Goal: Task Accomplishment & Management: Use online tool/utility

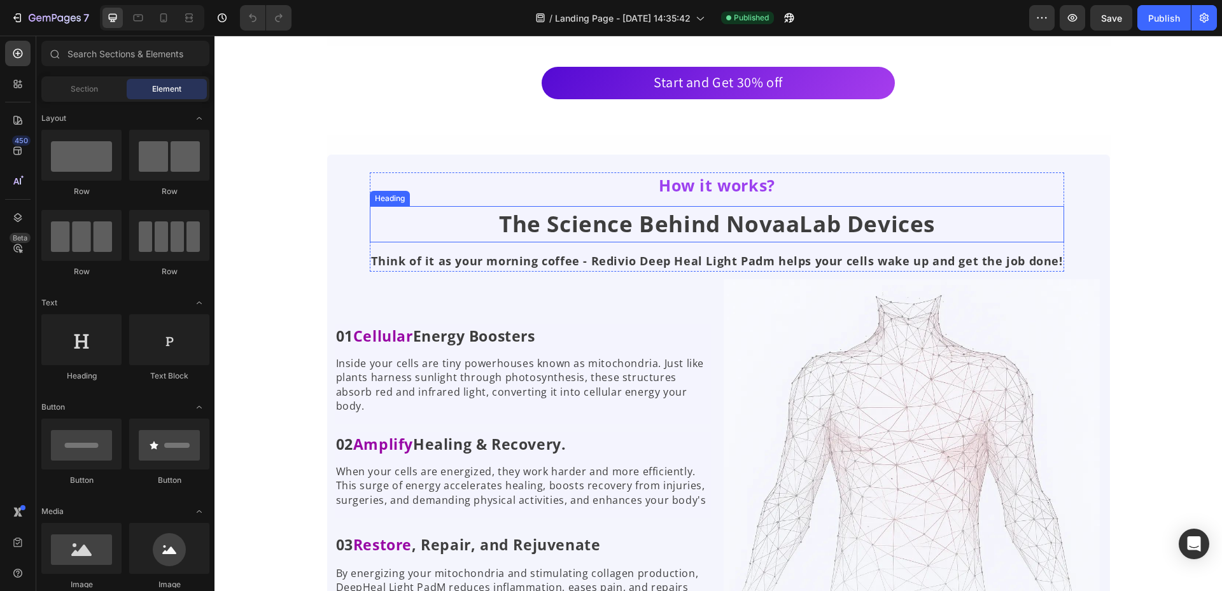
scroll to position [2674, 0]
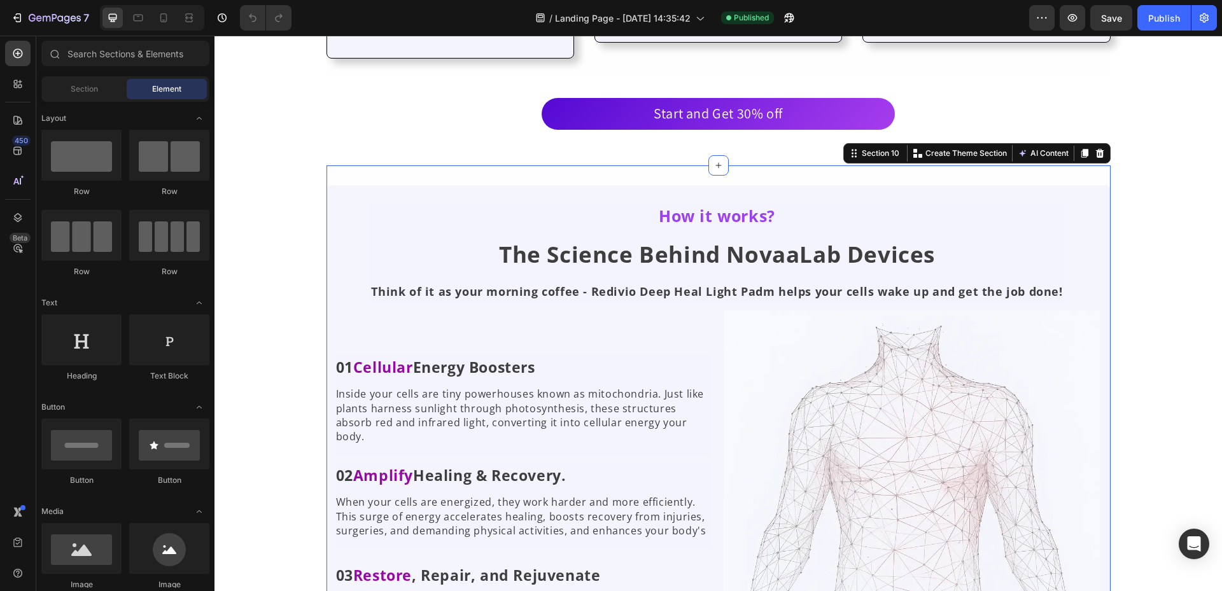
click at [363, 166] on div "How it works? Text Block The Science Behind NovaaLab Devices Heading Think of i…" at bounding box center [719, 436] width 784 height 540
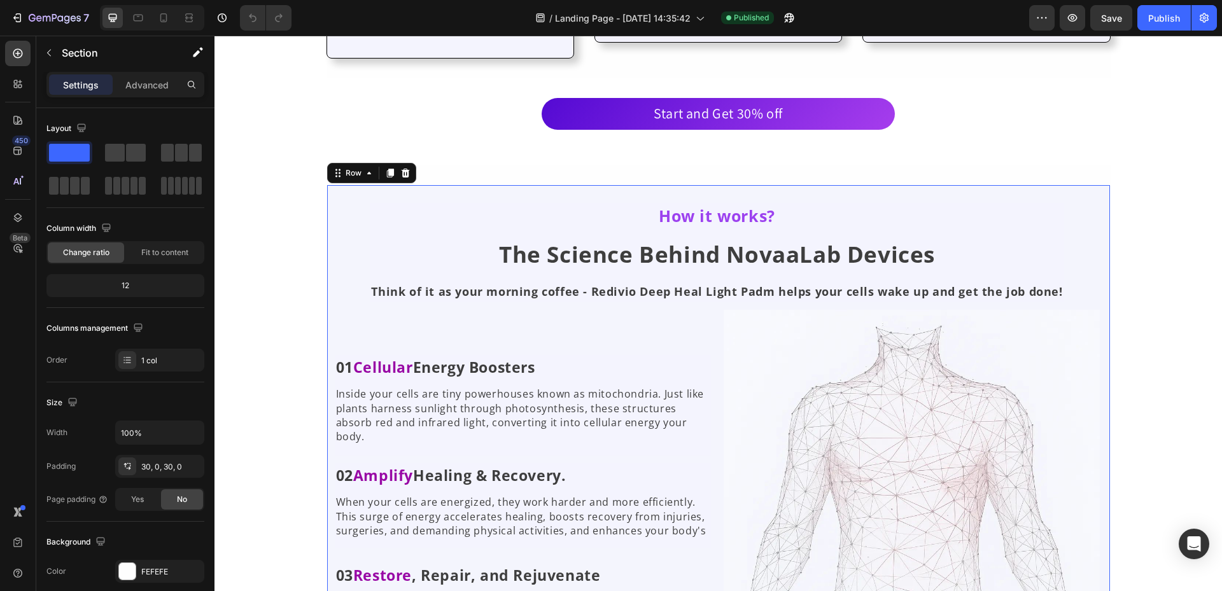
click at [330, 169] on div "How it works? Text Block The Science Behind NovaaLab Devices Heading Think of i…" at bounding box center [719, 436] width 784 height 540
click at [370, 166] on div "Row" at bounding box center [353, 173] width 46 height 15
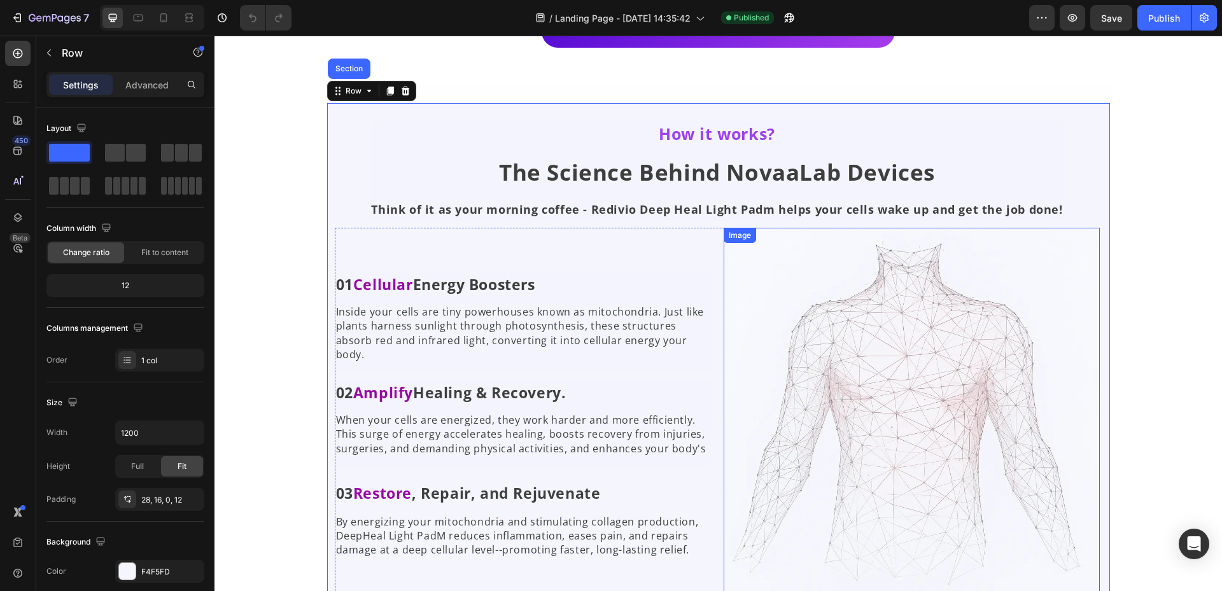
scroll to position [2737, 0]
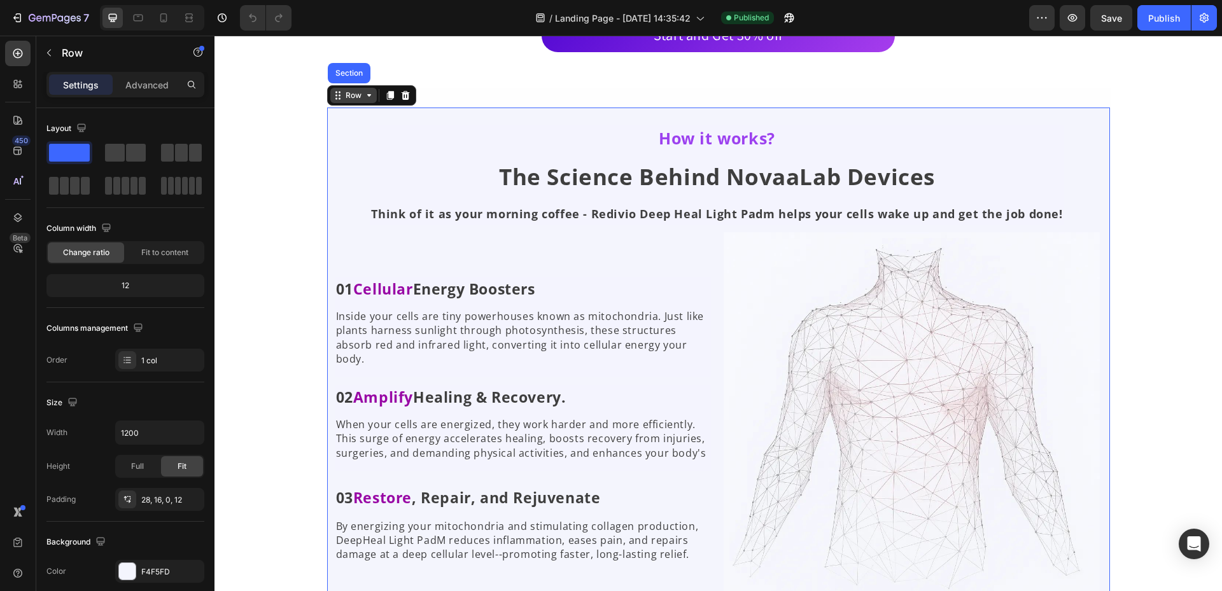
click at [365, 98] on icon at bounding box center [369, 95] width 10 height 10
click at [1094, 127] on div "How it works? Text Block The Science Behind NovaaLab Devices Heading Think of i…" at bounding box center [717, 366] width 765 height 483
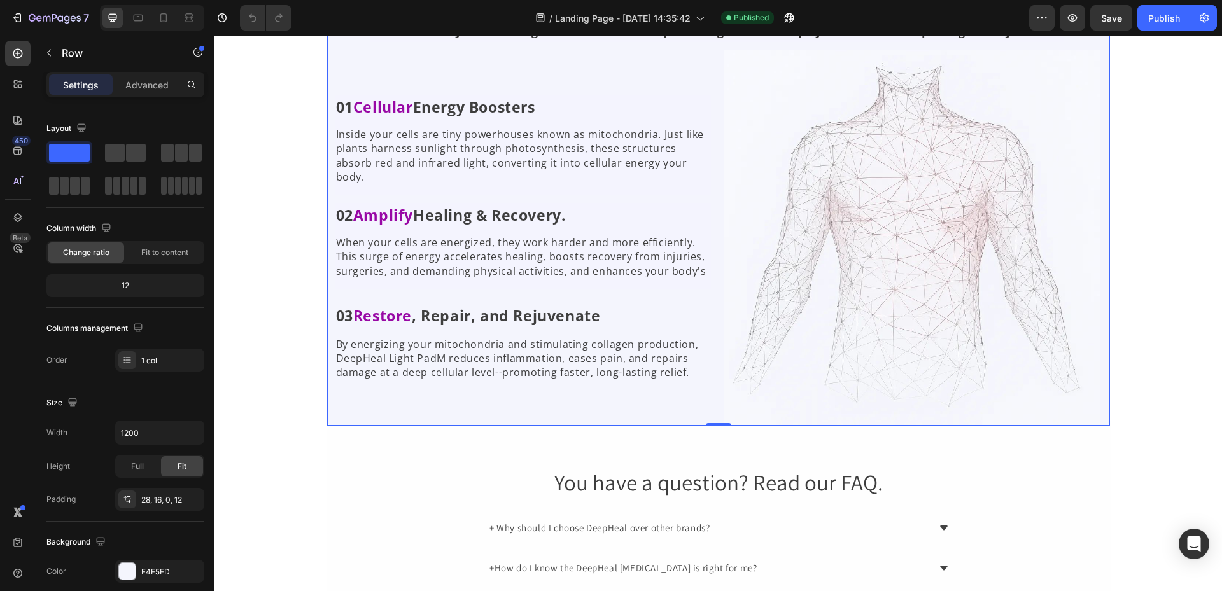
scroll to position [2992, 0]
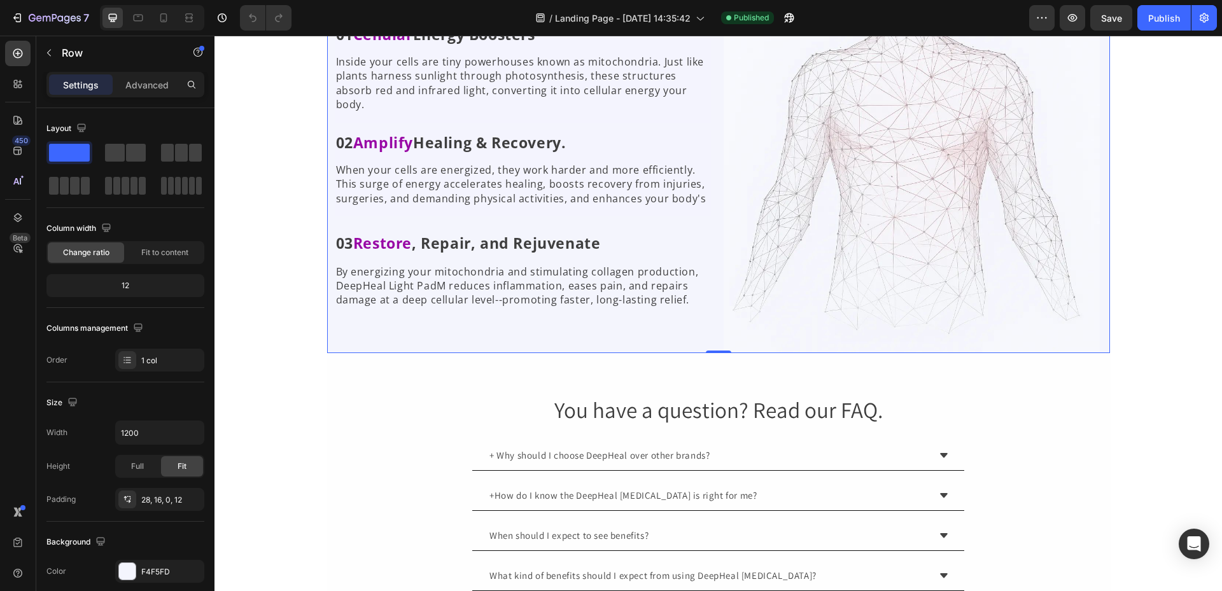
click at [327, 346] on div "How it works? Text Block The Science Behind NovaaLab Devices Heading Think of i…" at bounding box center [719, 103] width 784 height 502
click at [18, 147] on icon at bounding box center [17, 151] width 8 height 8
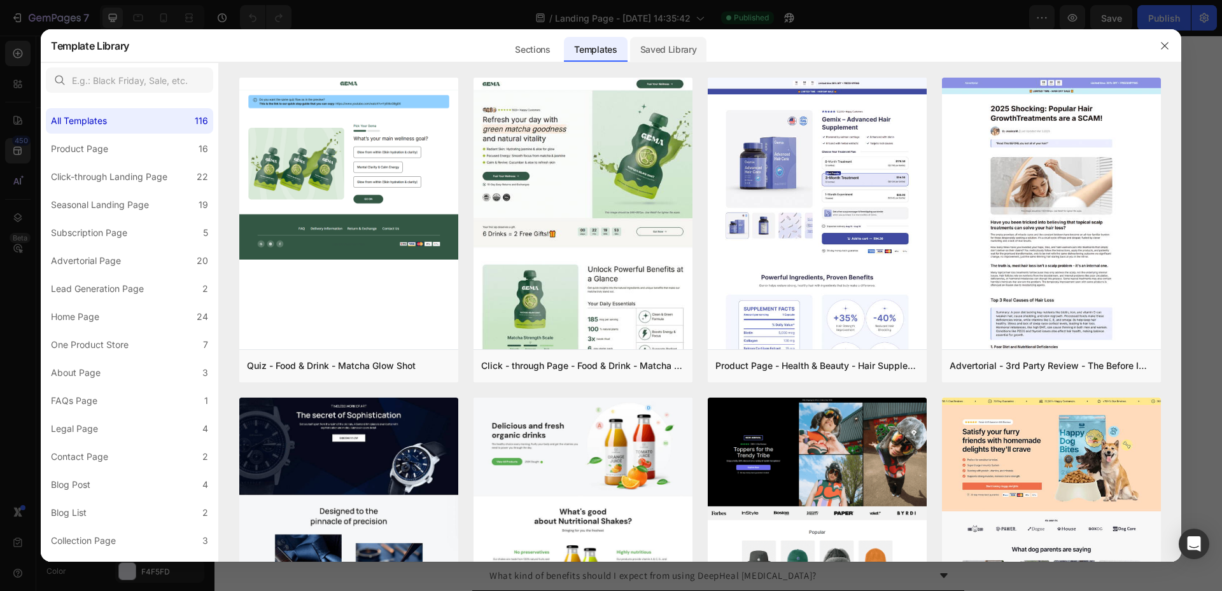
click at [684, 54] on div "Saved Library" at bounding box center [668, 49] width 77 height 25
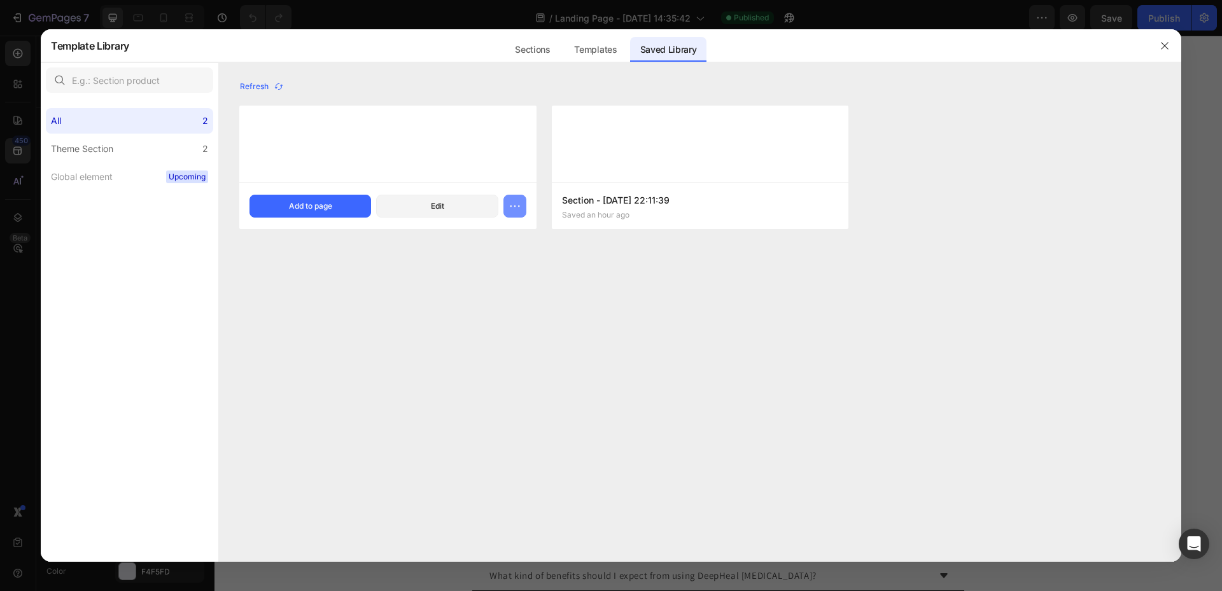
click at [519, 212] on icon "button" at bounding box center [515, 206] width 13 height 13
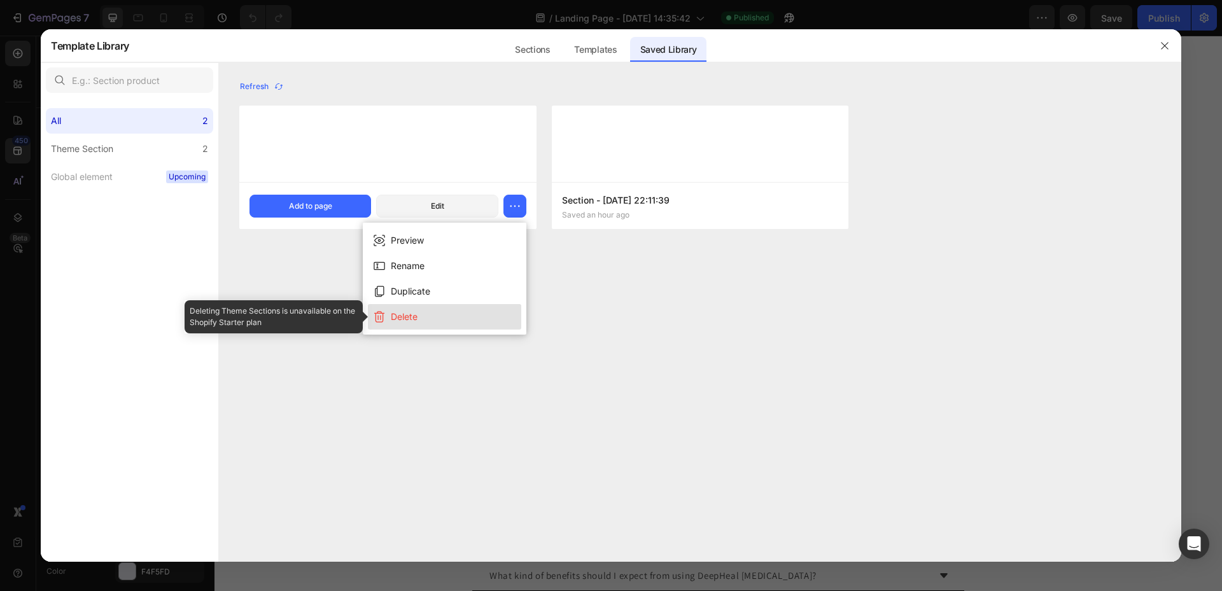
click at [388, 317] on div at bounding box center [382, 317] width 18 height 13
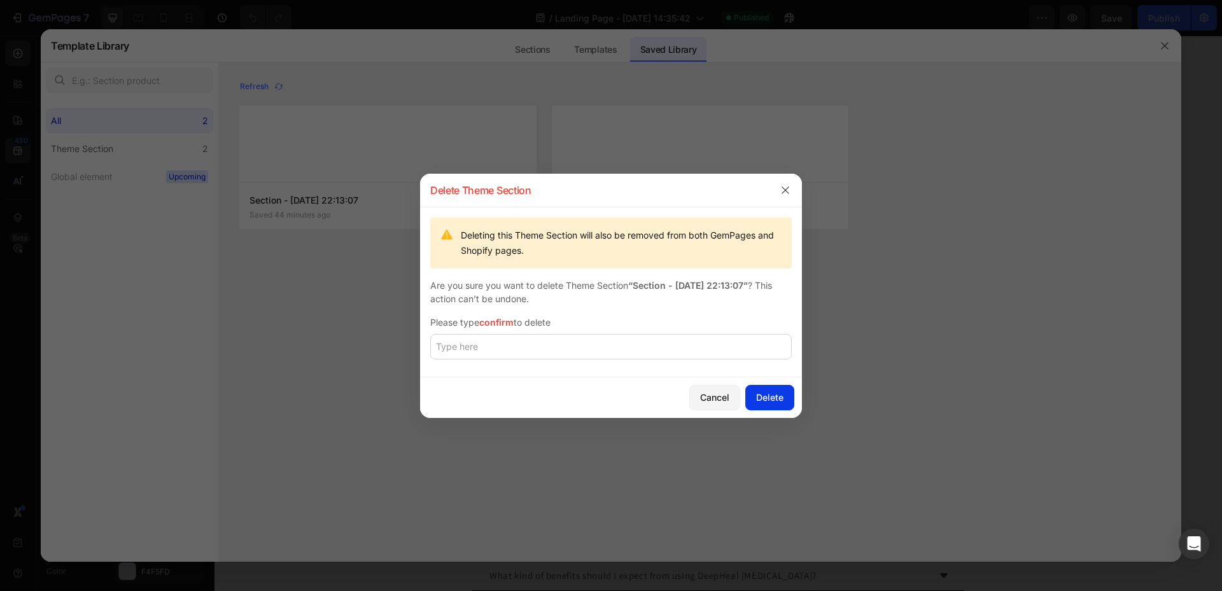
click at [790, 397] on button "Delete" at bounding box center [769, 397] width 49 height 25
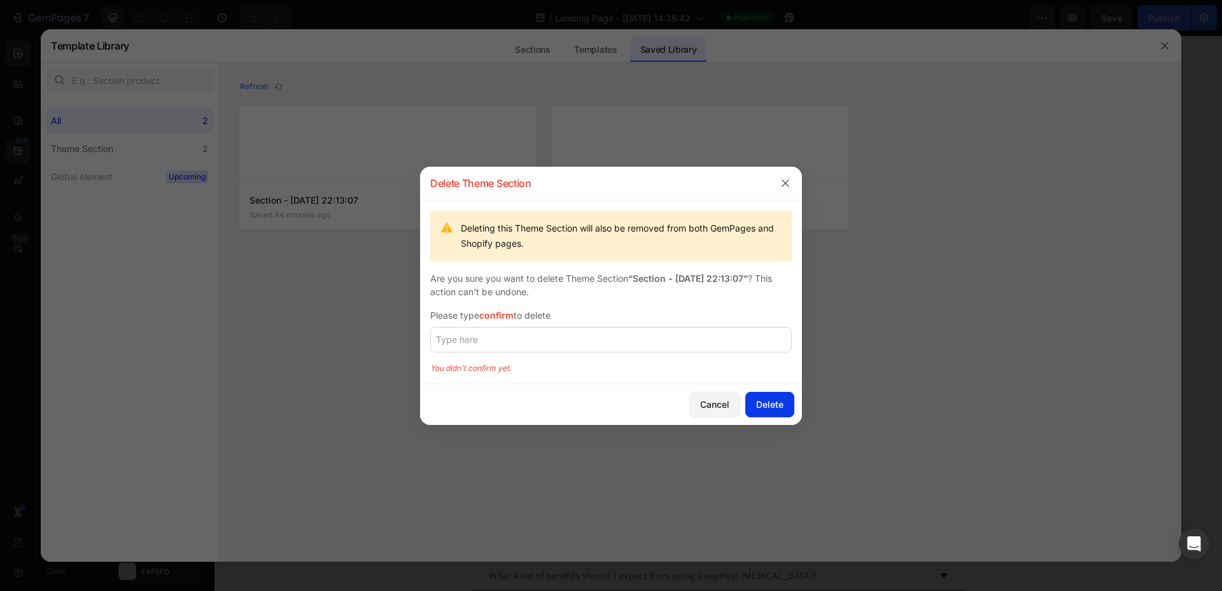
click at [777, 404] on div "Delete" at bounding box center [769, 404] width 27 height 13
click at [624, 341] on input "text" at bounding box center [611, 339] width 362 height 25
type input "confirm"
click at [759, 408] on div "Delete" at bounding box center [769, 404] width 27 height 13
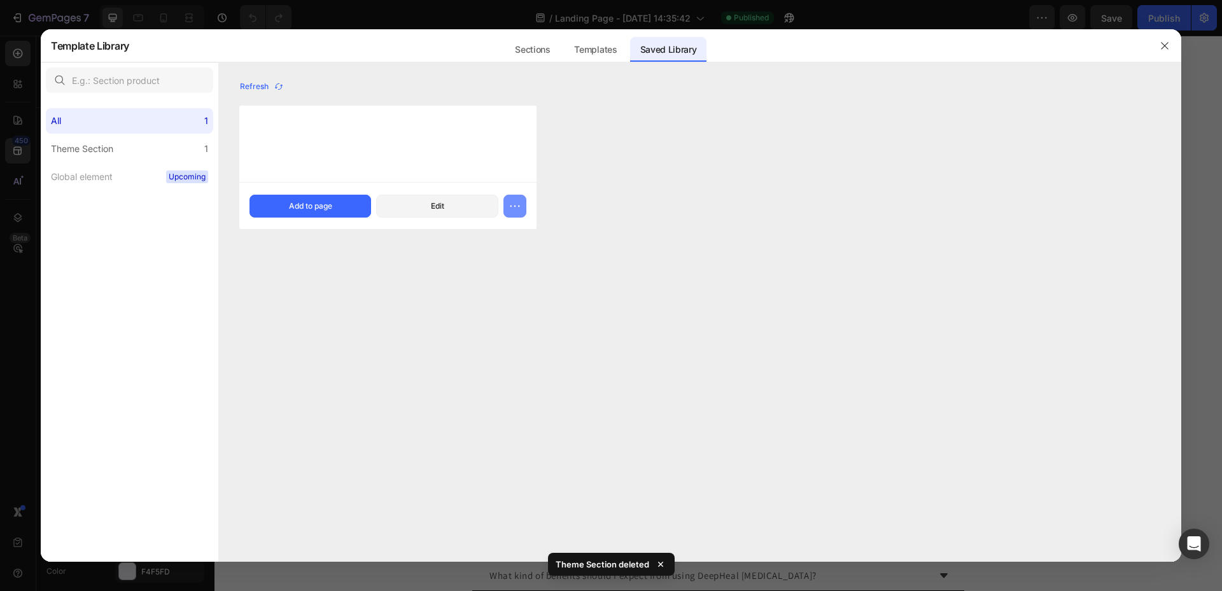
click at [512, 198] on button "button" at bounding box center [515, 206] width 23 height 23
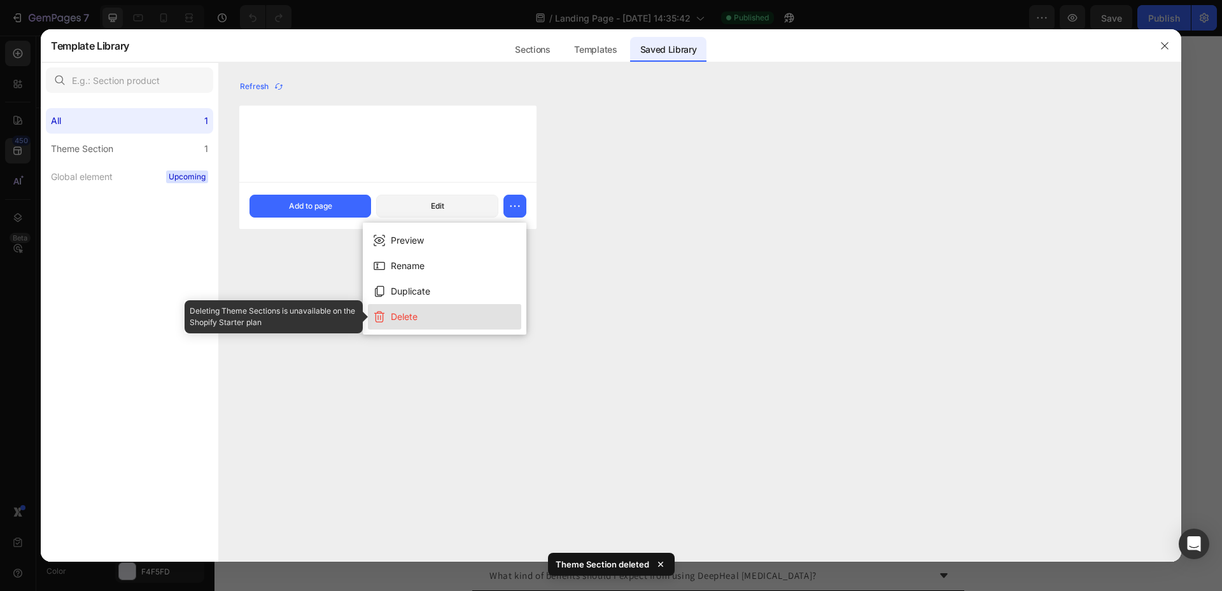
click at [411, 311] on div "Delete" at bounding box center [404, 316] width 27 height 15
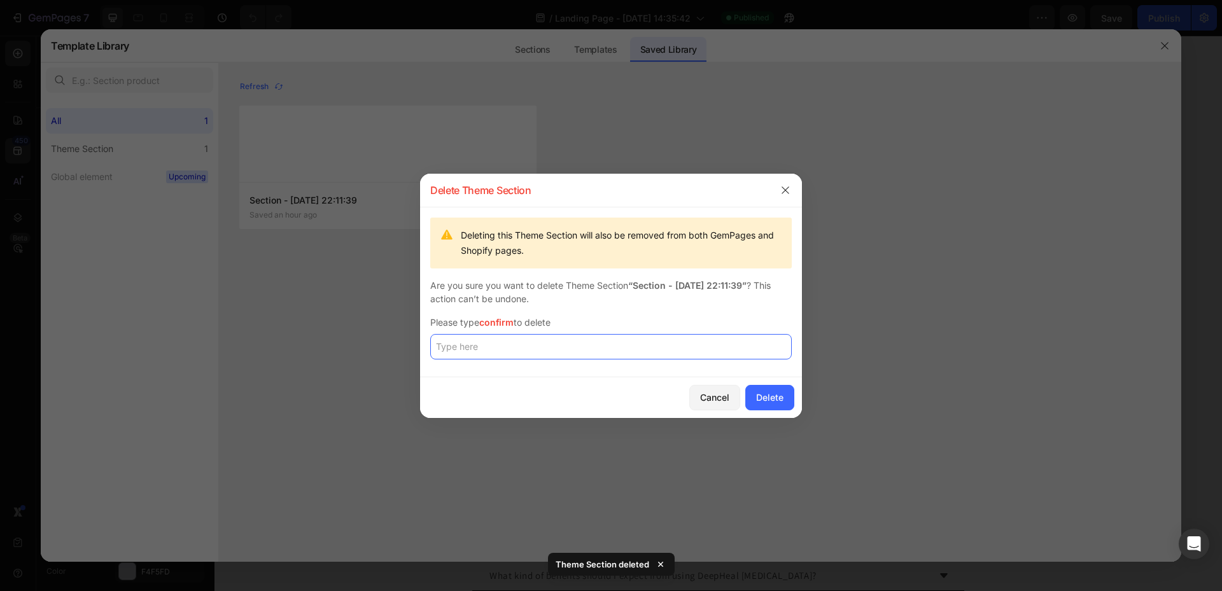
click at [621, 344] on input "text" at bounding box center [611, 346] width 362 height 25
type input "confirm"
click at [801, 387] on div "Cancel Delete" at bounding box center [611, 397] width 382 height 41
click at [801, 388] on div "Cancel Delete" at bounding box center [611, 397] width 382 height 41
click at [798, 388] on div "Cancel Delete" at bounding box center [611, 397] width 382 height 41
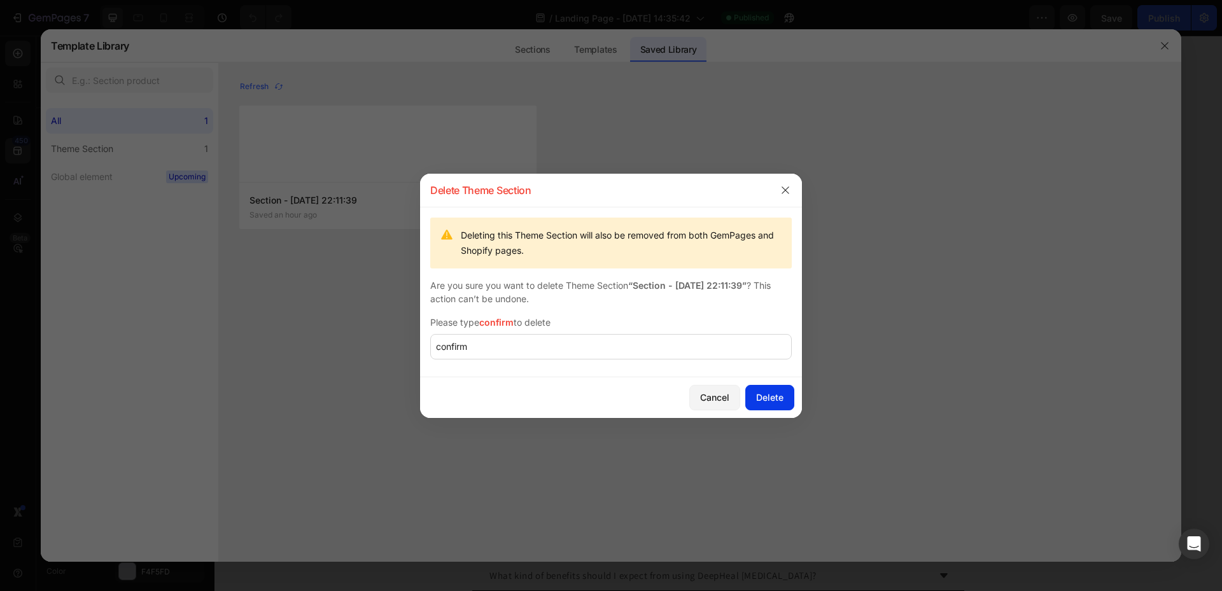
click at [772, 396] on div "Delete" at bounding box center [769, 397] width 27 height 13
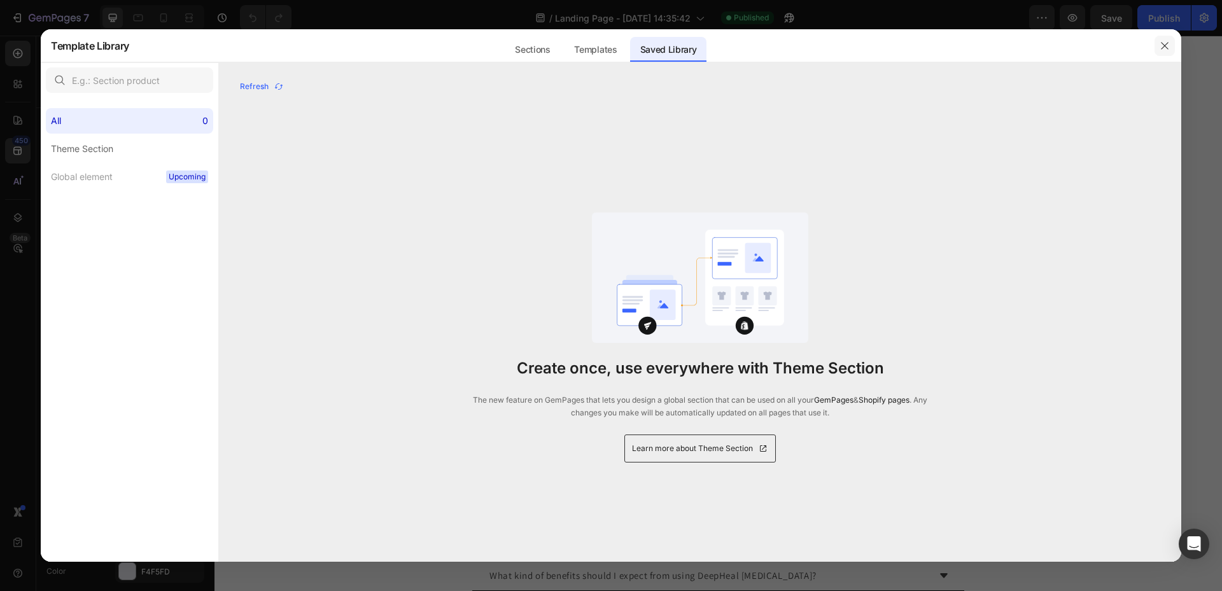
click at [1165, 49] on icon "button" at bounding box center [1165, 46] width 10 height 10
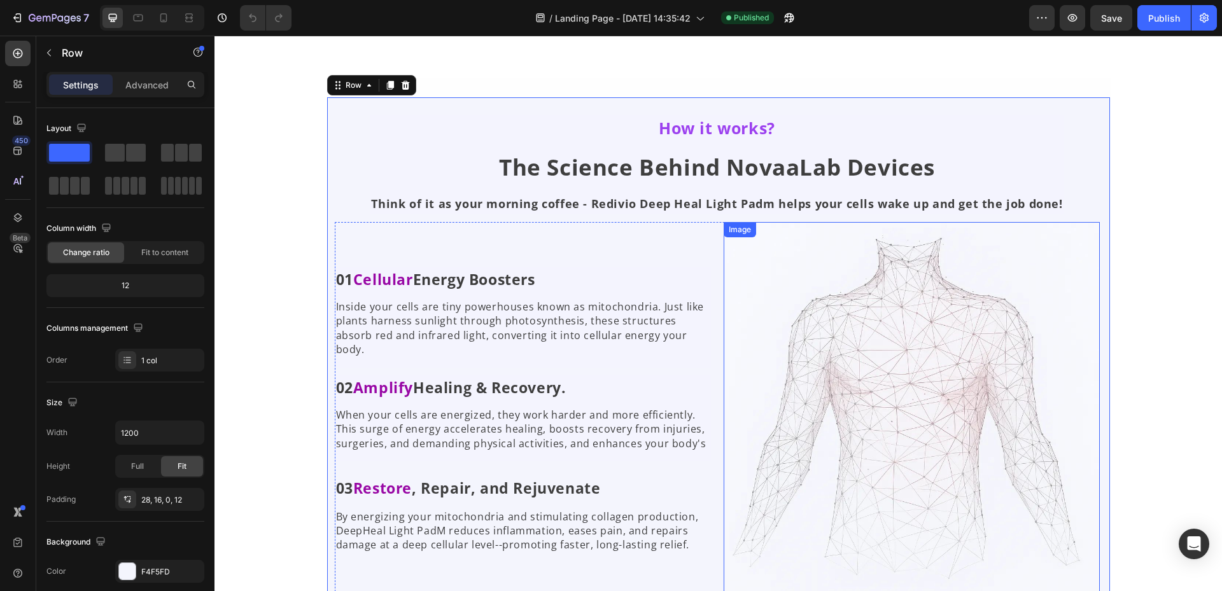
scroll to position [2737, 0]
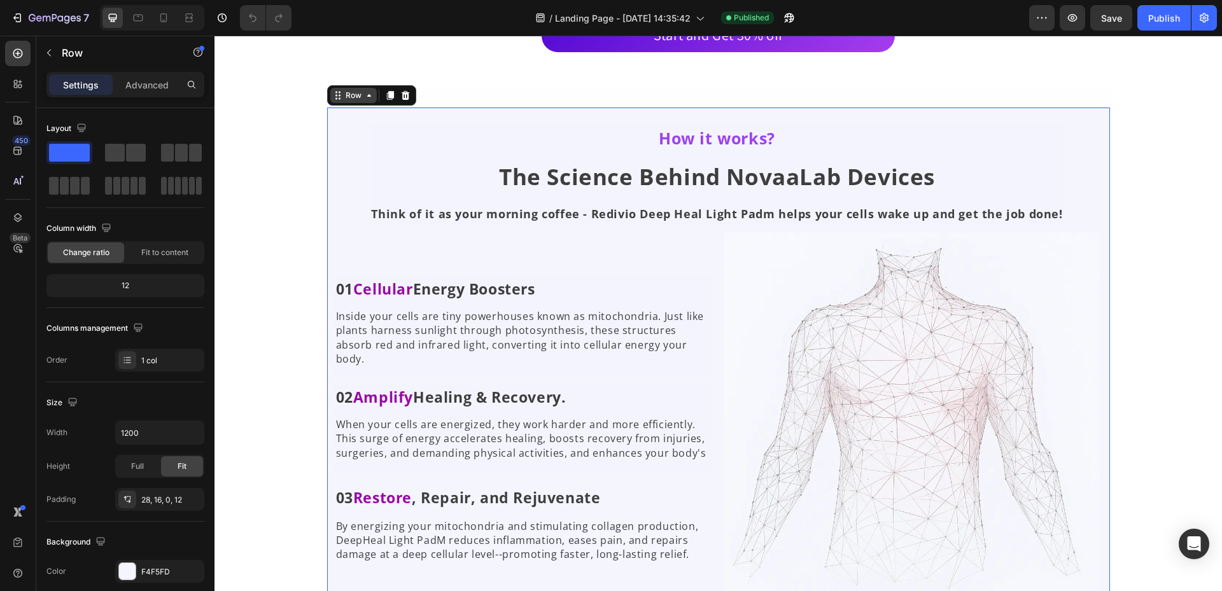
click at [338, 101] on div "Row" at bounding box center [353, 95] width 46 height 15
click at [364, 101] on div "Row" at bounding box center [353, 95] width 46 height 15
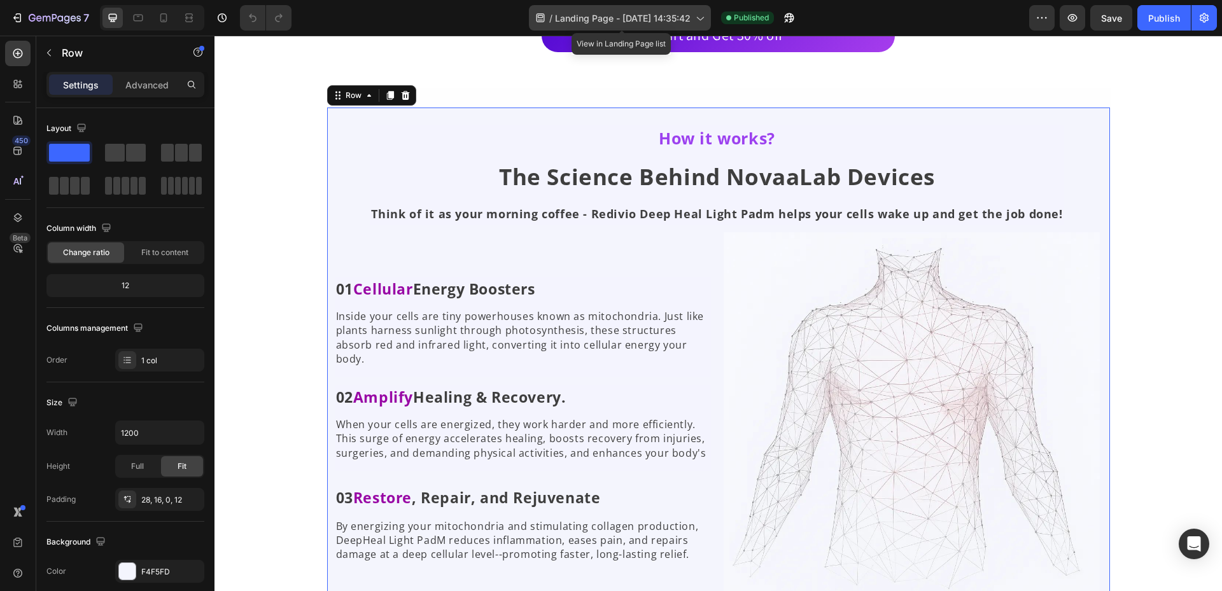
click at [703, 13] on icon at bounding box center [699, 17] width 13 height 13
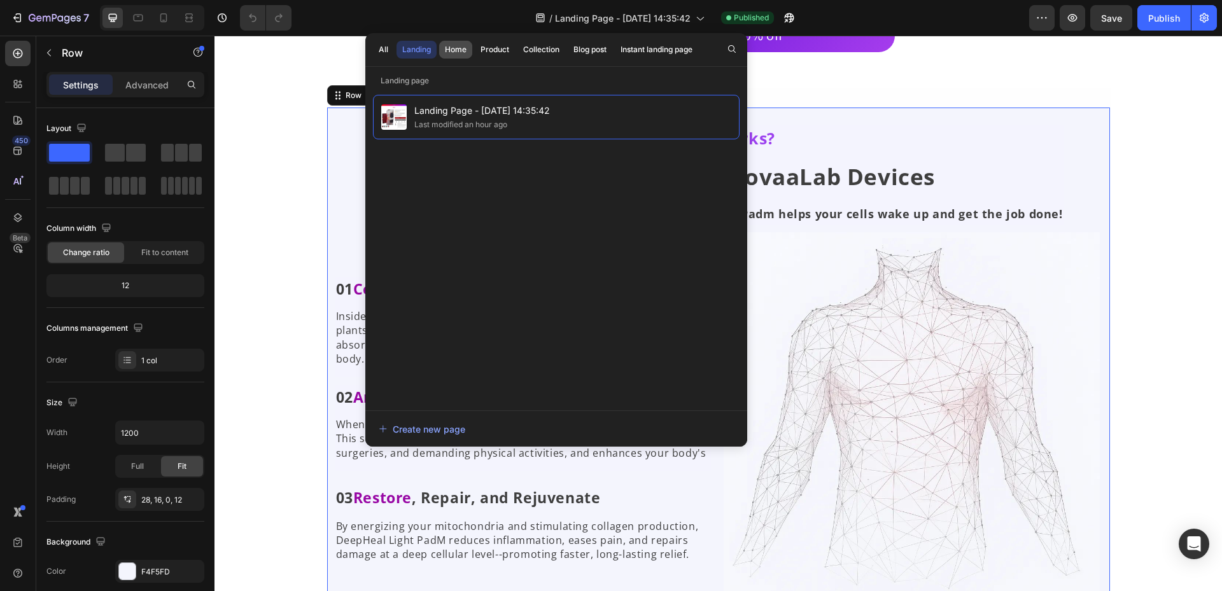
click at [446, 47] on div "Home" at bounding box center [456, 49] width 22 height 11
click at [505, 50] on div "Product" at bounding box center [495, 49] width 29 height 11
click at [439, 43] on button "Landing" at bounding box center [455, 50] width 33 height 18
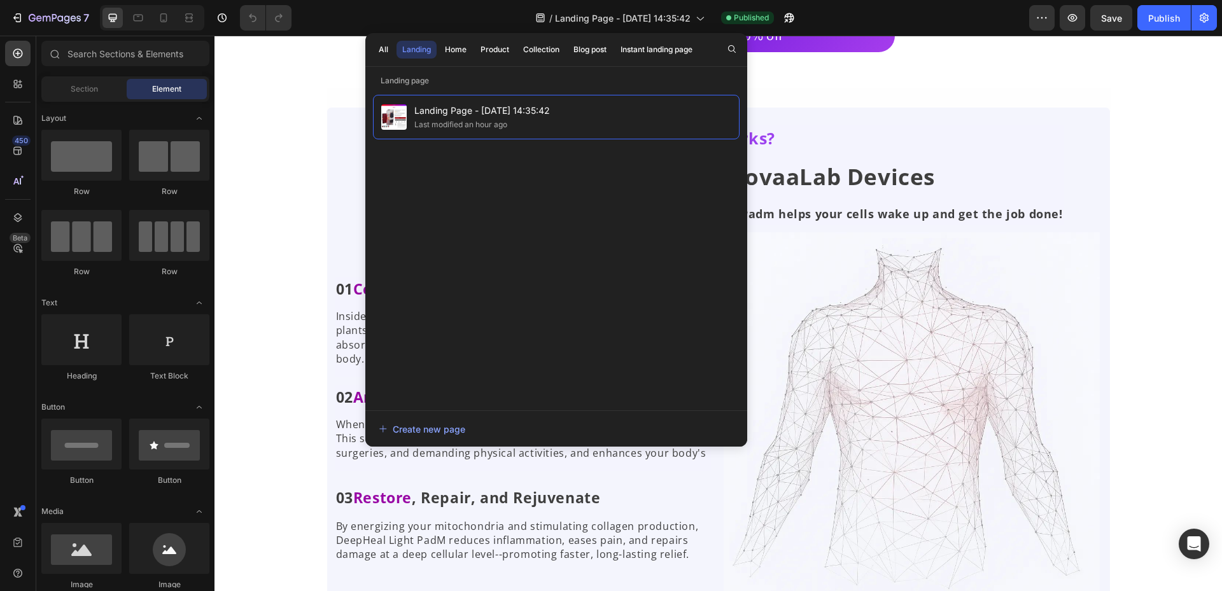
click at [703, 20] on icon at bounding box center [700, 19] width 7 height 4
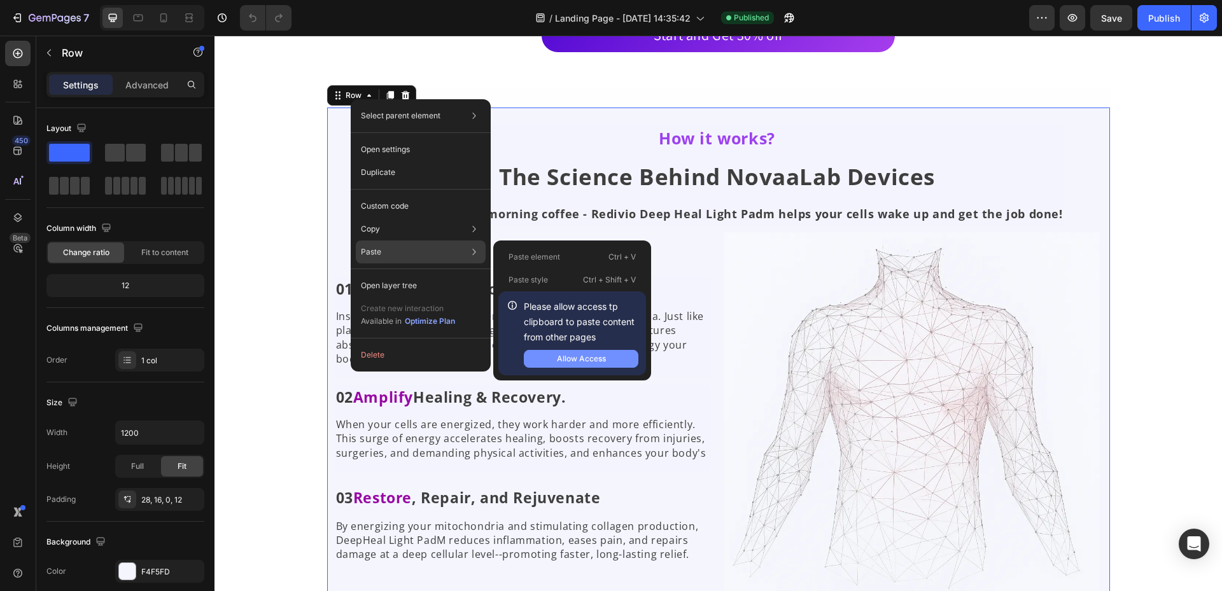
click at [544, 357] on button "Allow Access" at bounding box center [581, 359] width 115 height 18
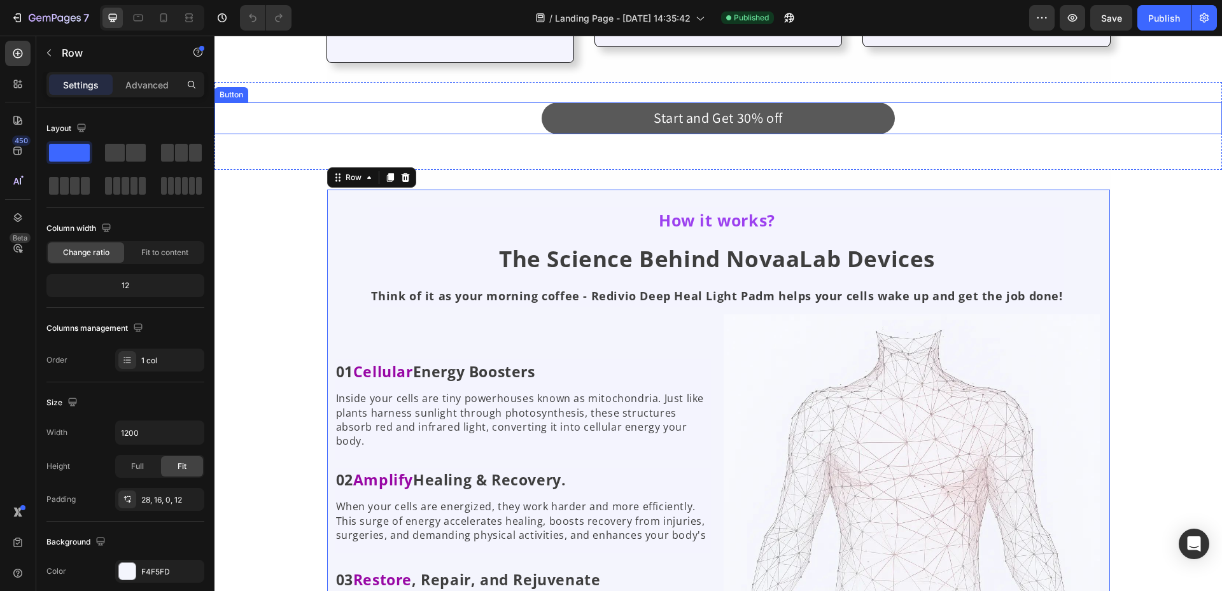
scroll to position [2610, 0]
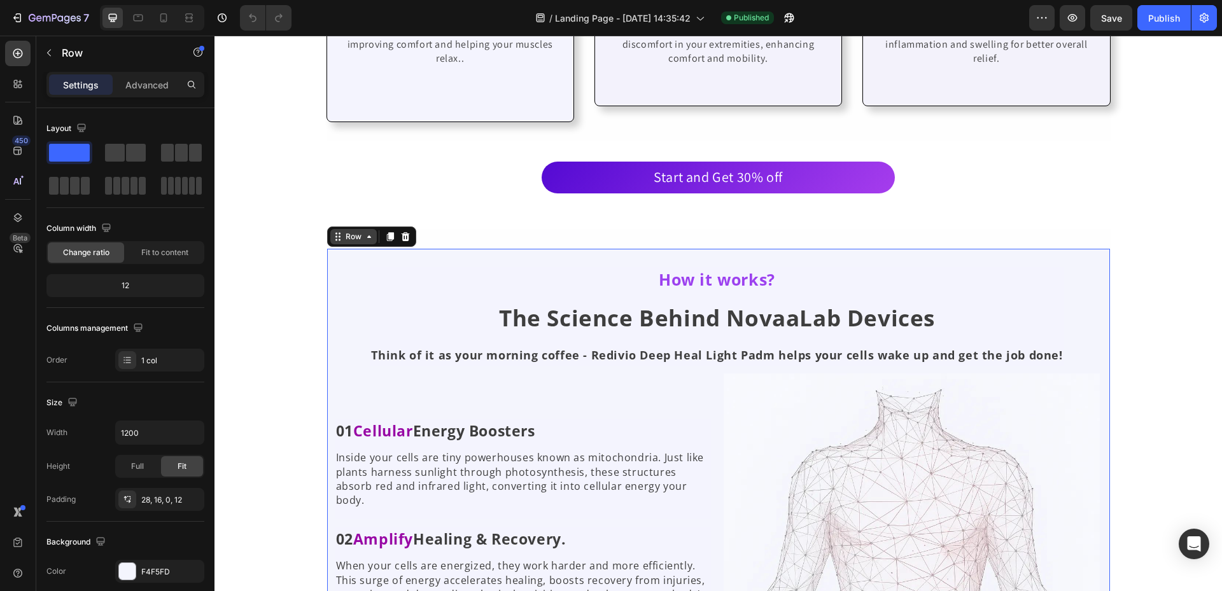
click at [352, 231] on div "Row" at bounding box center [353, 236] width 21 height 11
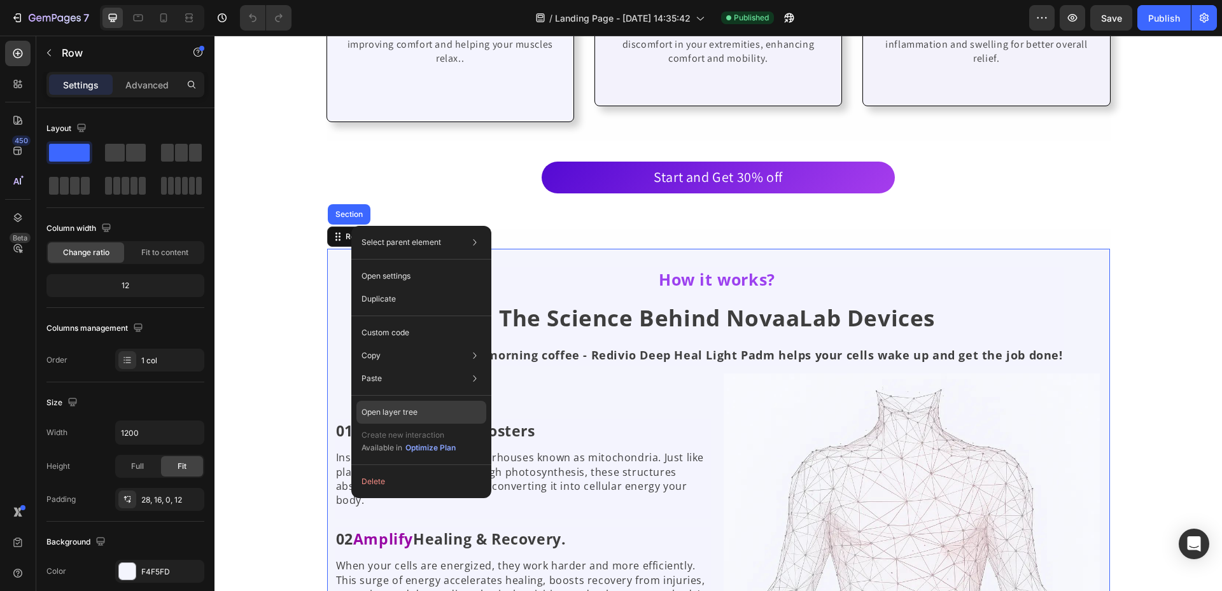
click at [463, 415] on div "Open layer tree" at bounding box center [421, 412] width 130 height 23
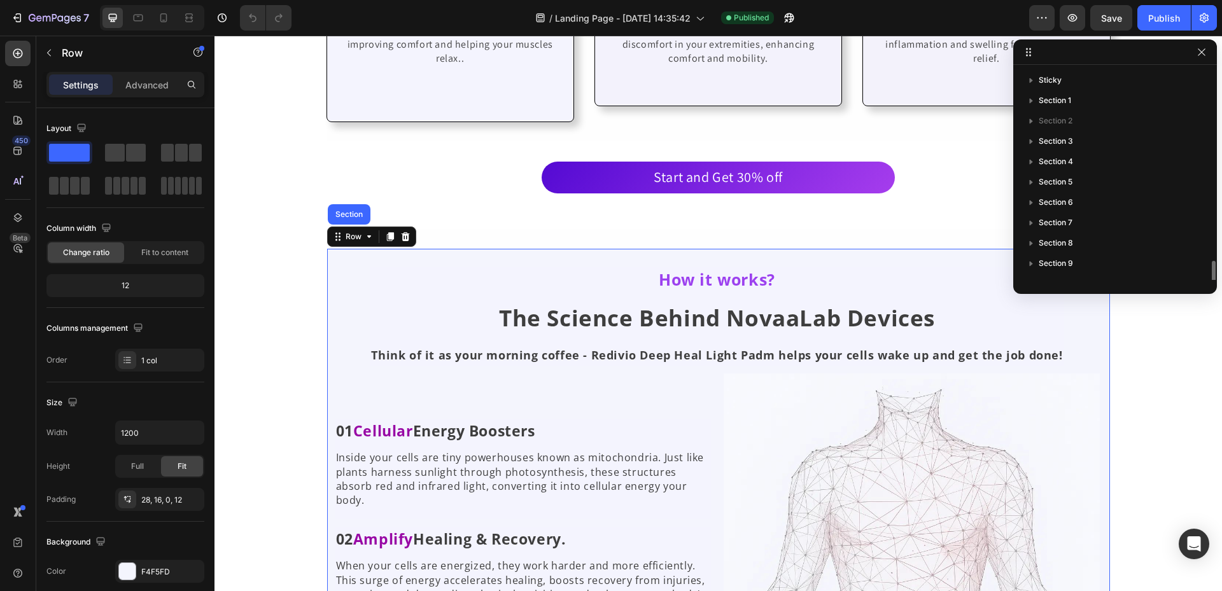
scroll to position [116, 0]
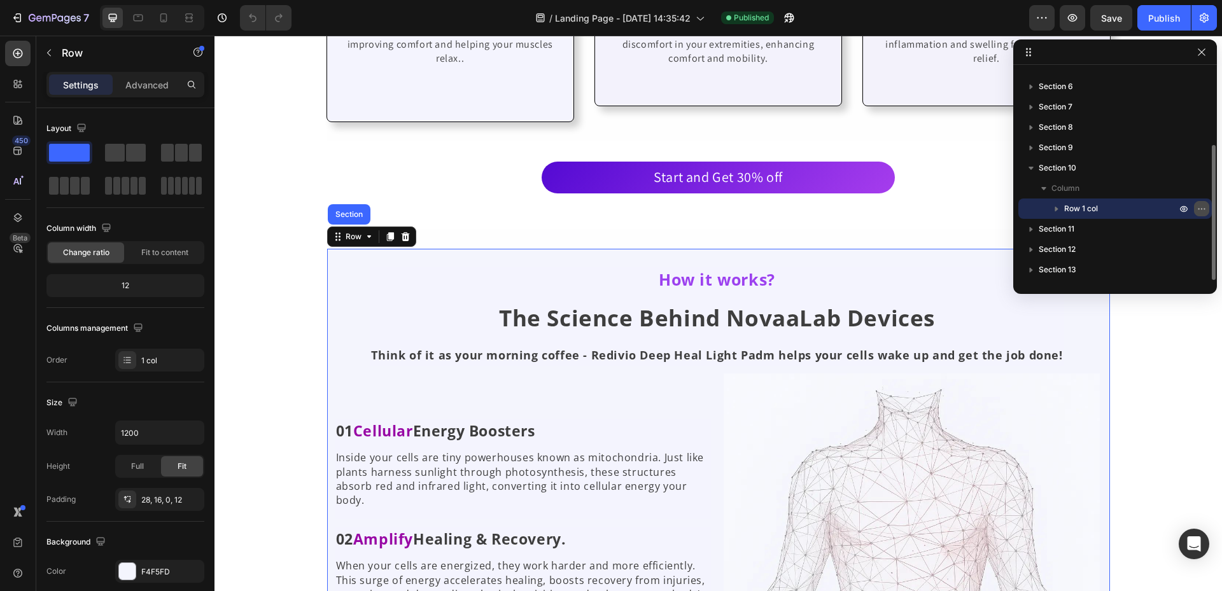
click at [1198, 209] on icon "button" at bounding box center [1202, 209] width 10 height 10
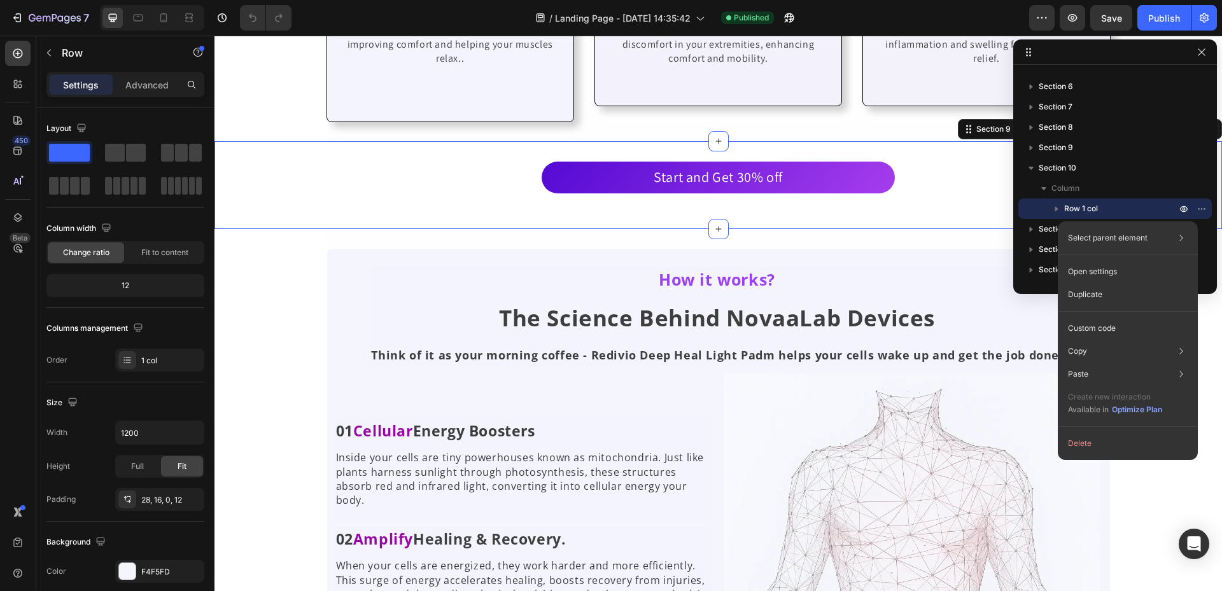
click at [972, 194] on div "Start and Get 30% off Button" at bounding box center [719, 185] width 1008 height 47
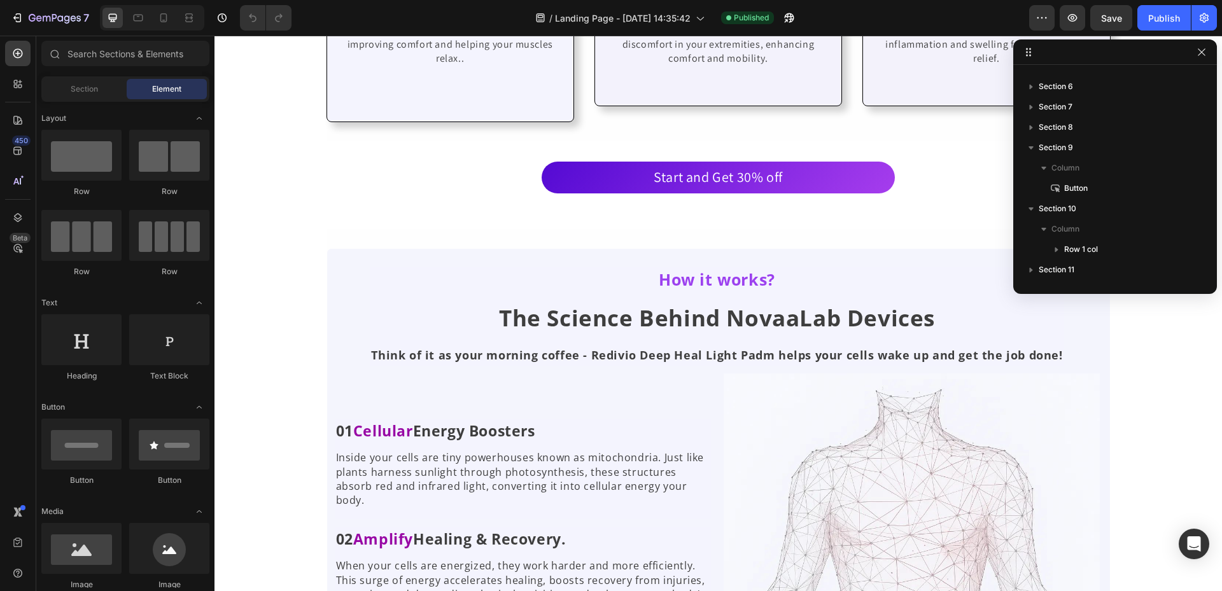
click at [1211, 53] on div at bounding box center [1115, 51] width 204 height 25
click at [1201, 52] on icon "button" at bounding box center [1202, 52] width 10 height 10
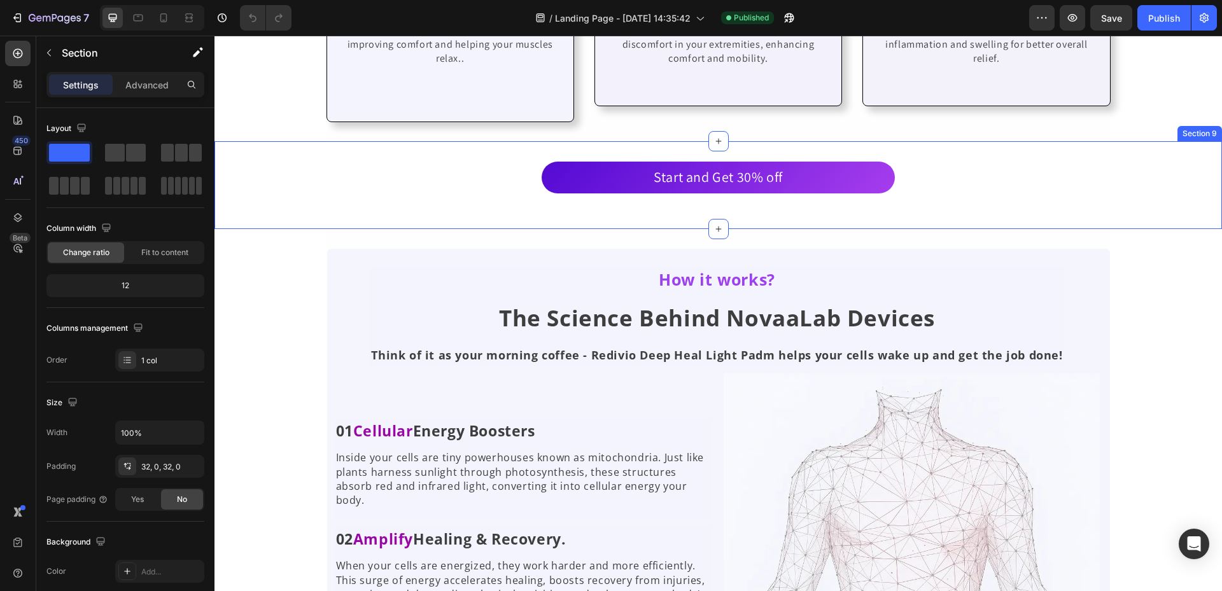
click at [1127, 205] on div "Start and Get 30% off Button Section 9" at bounding box center [719, 185] width 1008 height 88
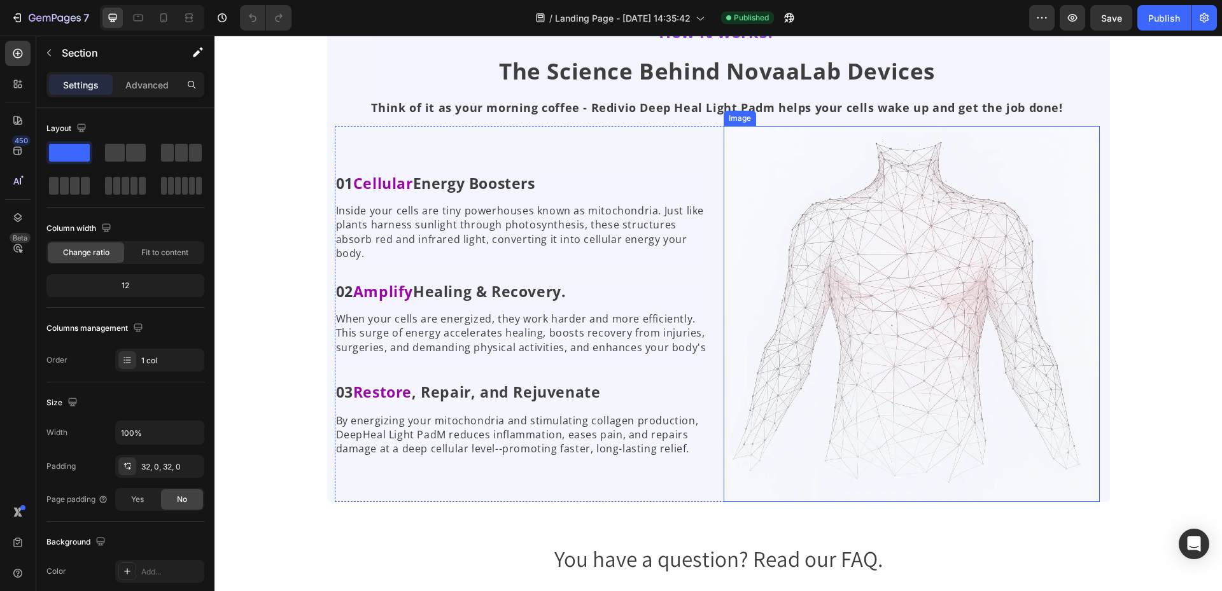
scroll to position [2865, 0]
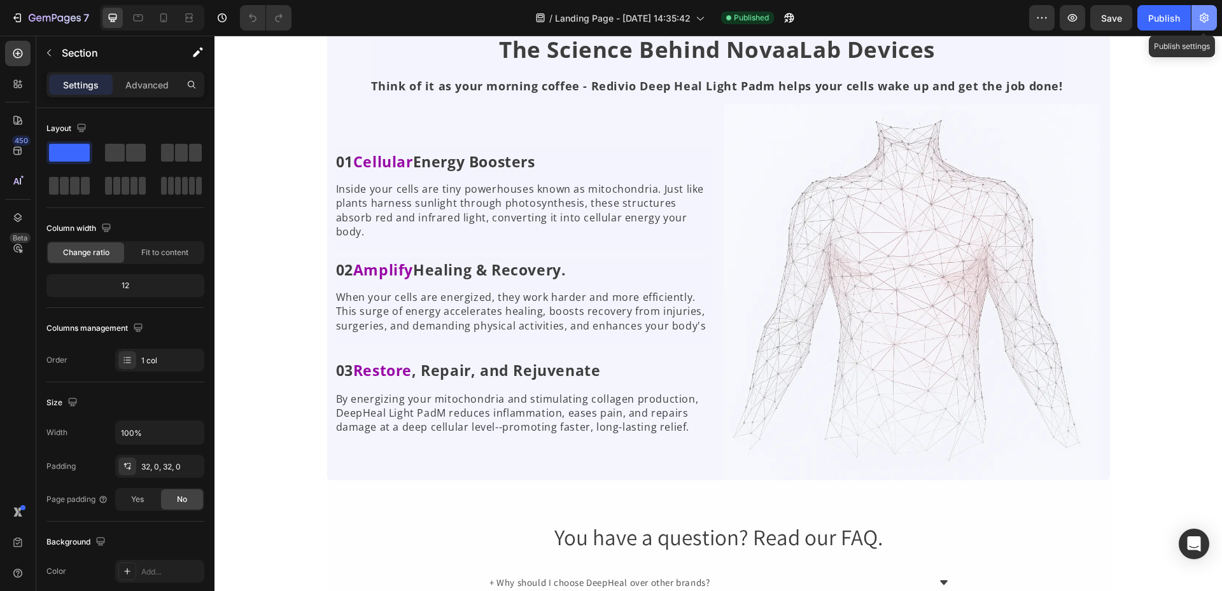
click at [1206, 24] on icon "button" at bounding box center [1204, 17] width 13 height 13
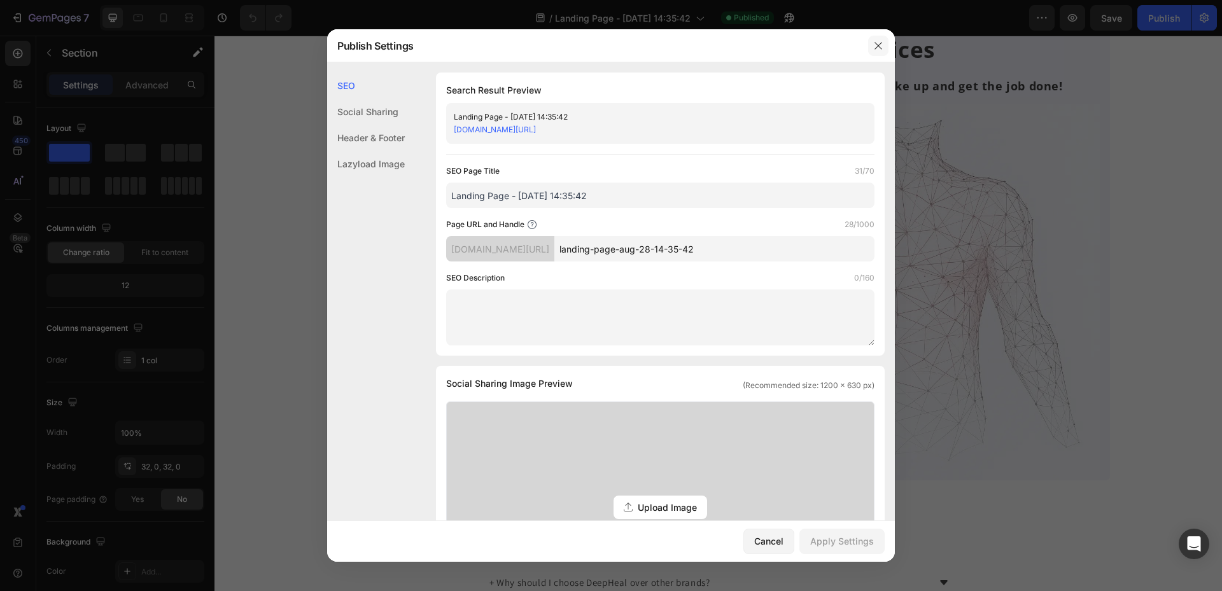
click at [874, 48] on icon "button" at bounding box center [878, 46] width 10 height 10
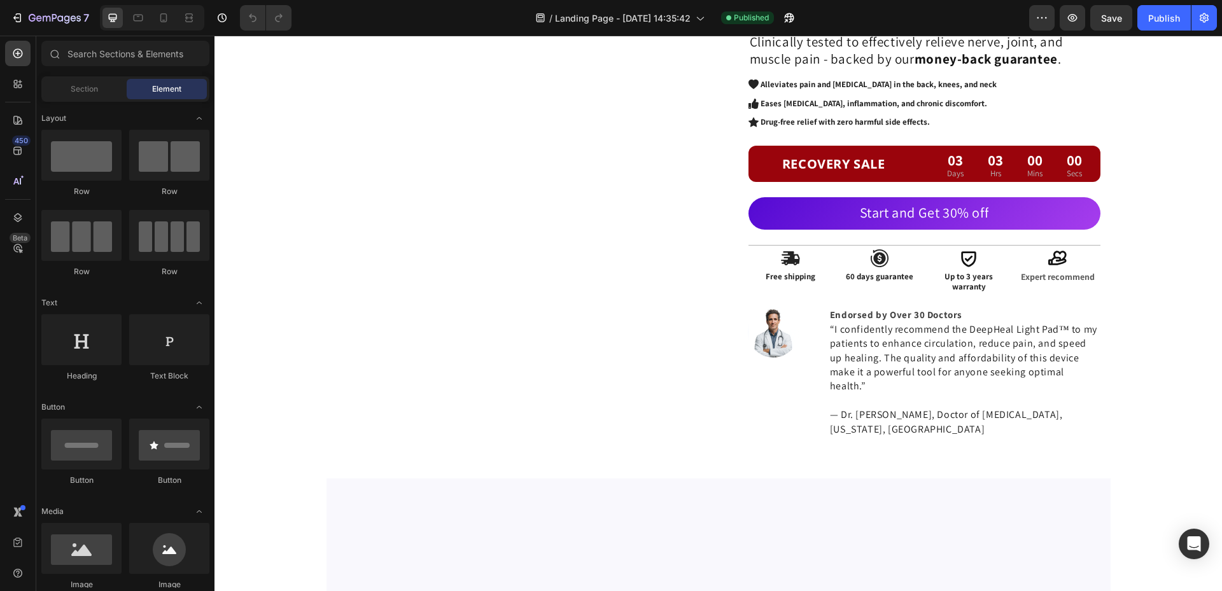
scroll to position [64, 0]
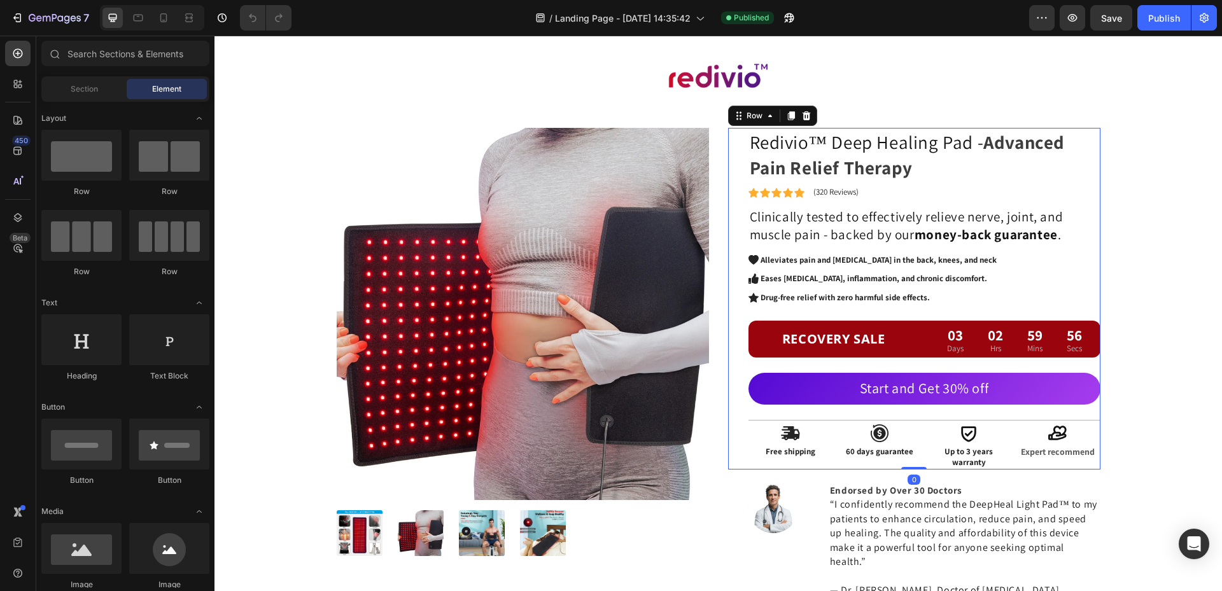
click at [920, 317] on div "Redivio™ Deep Healing Pad - Advanced Pain Relief Therapy Heading Icon Icon Icon…" at bounding box center [925, 298] width 352 height 341
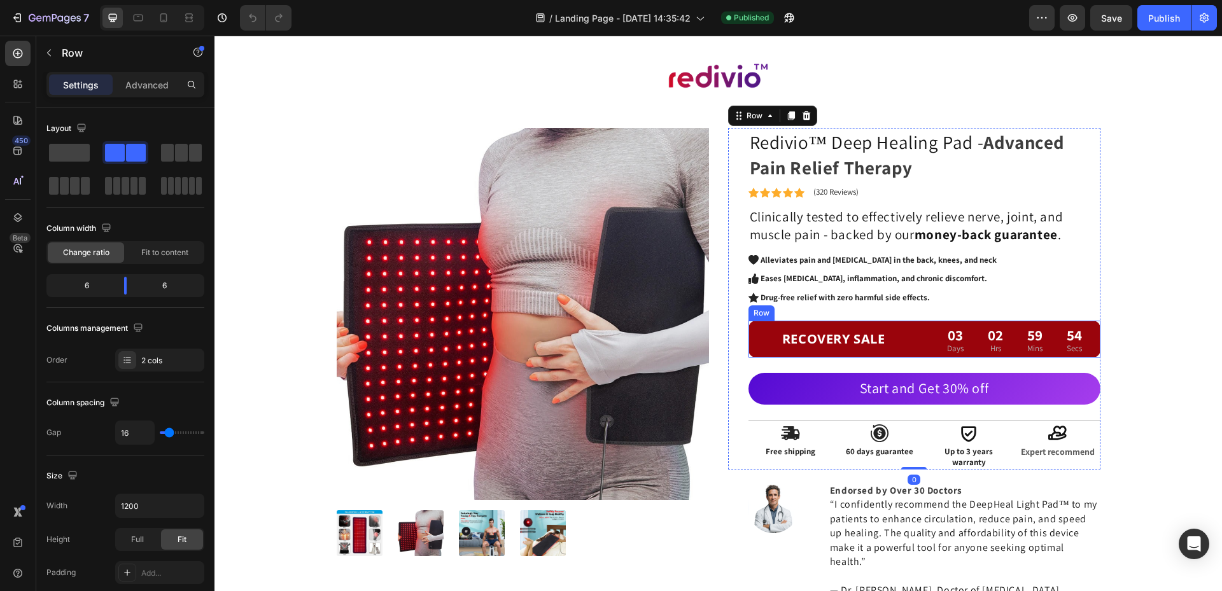
click at [919, 357] on div "RECOVERY SALE Heading 03 Days 02 Hrs 59 Mins 54 Secs CountDown Timer Row" at bounding box center [925, 339] width 352 height 36
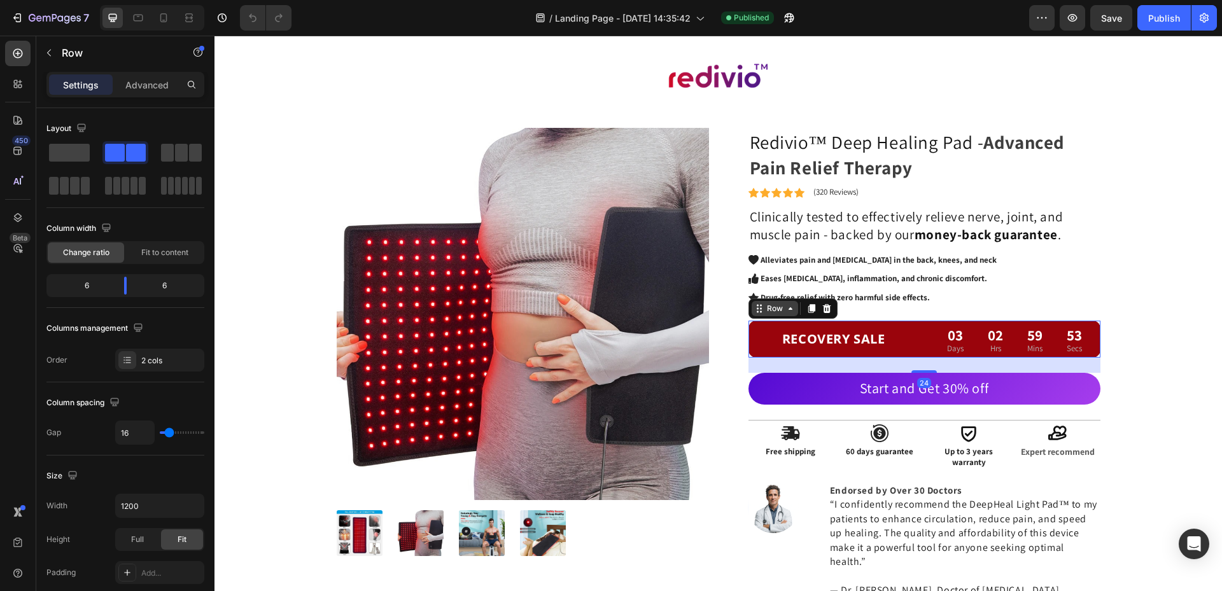
click at [774, 311] on div "Row" at bounding box center [775, 308] width 21 height 11
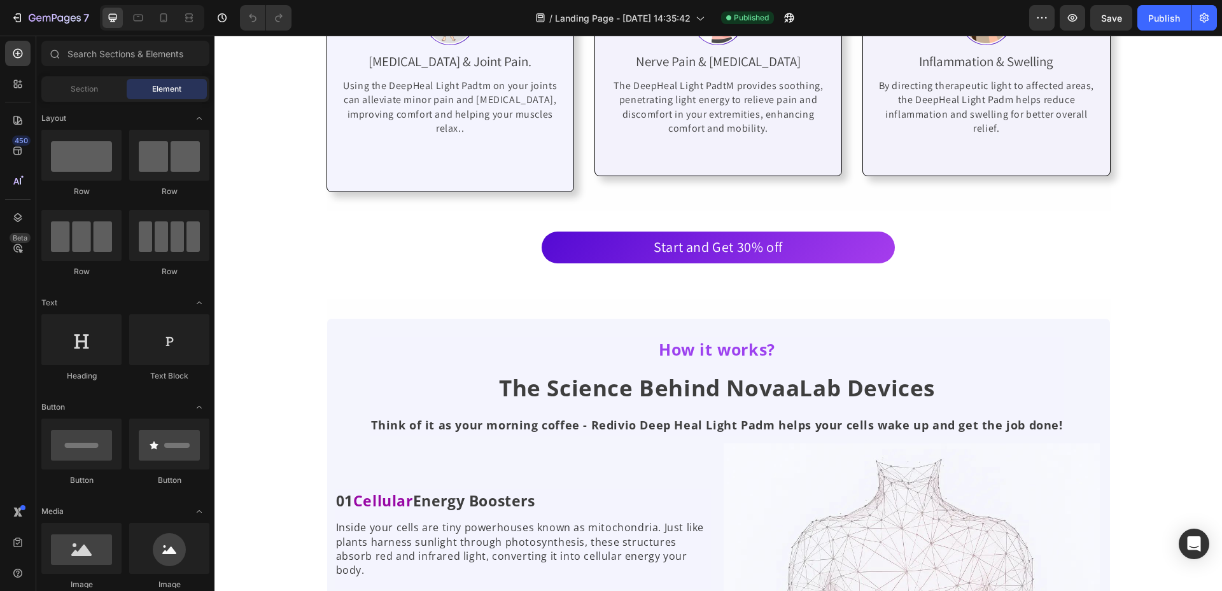
scroll to position [2737, 0]
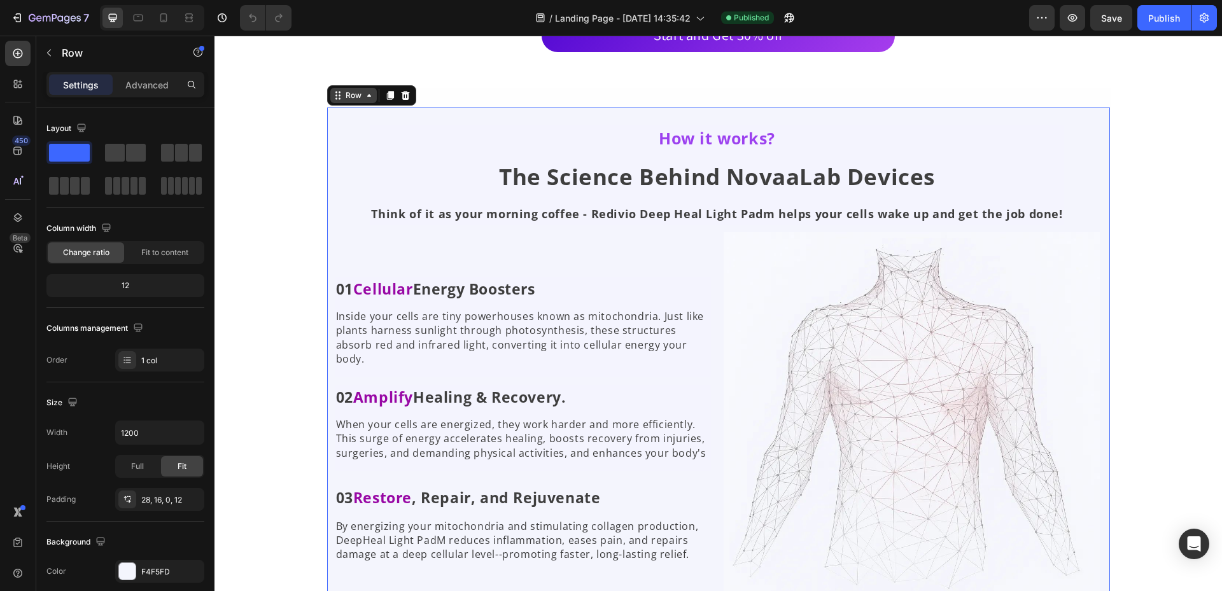
click at [335, 99] on div "Row" at bounding box center [353, 95] width 46 height 15
click at [838, 93] on div "How it works? Text Block The Science Behind NovaaLab Devices Heading Think of i…" at bounding box center [719, 358] width 784 height 540
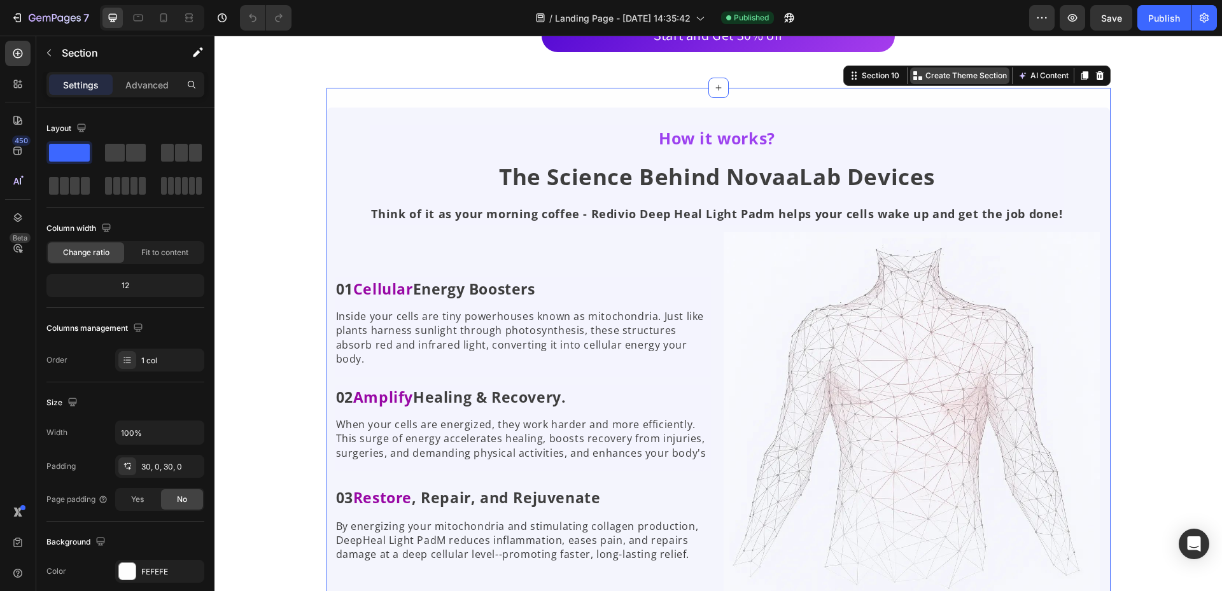
click at [962, 81] on div "Create Theme Section" at bounding box center [959, 75] width 99 height 17
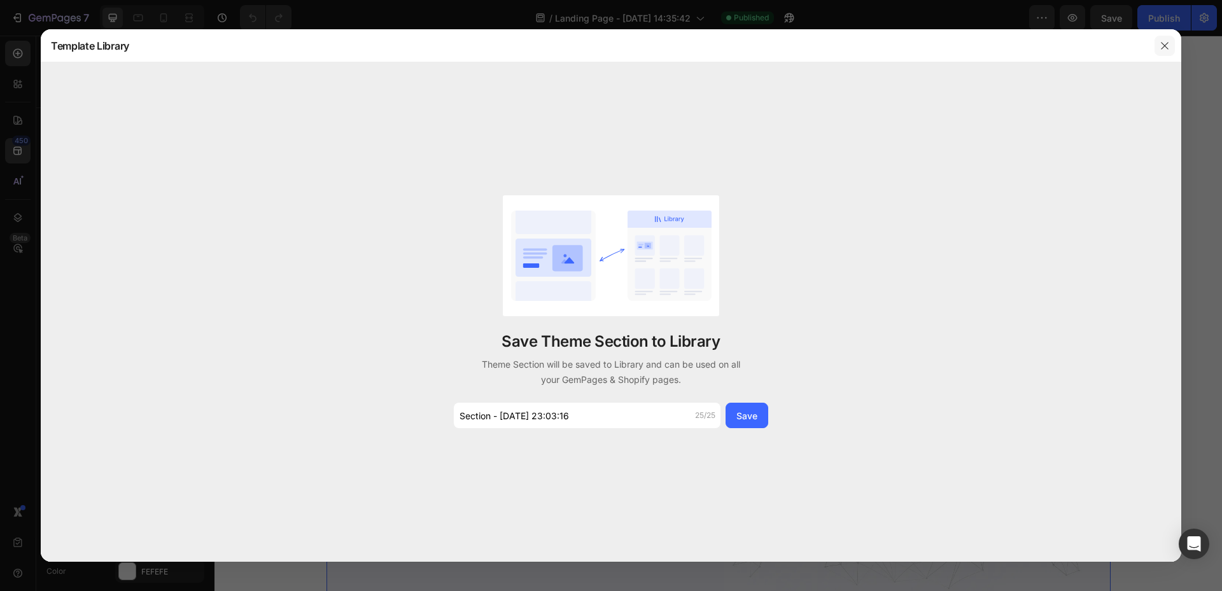
click at [1173, 43] on button "button" at bounding box center [1165, 46] width 20 height 20
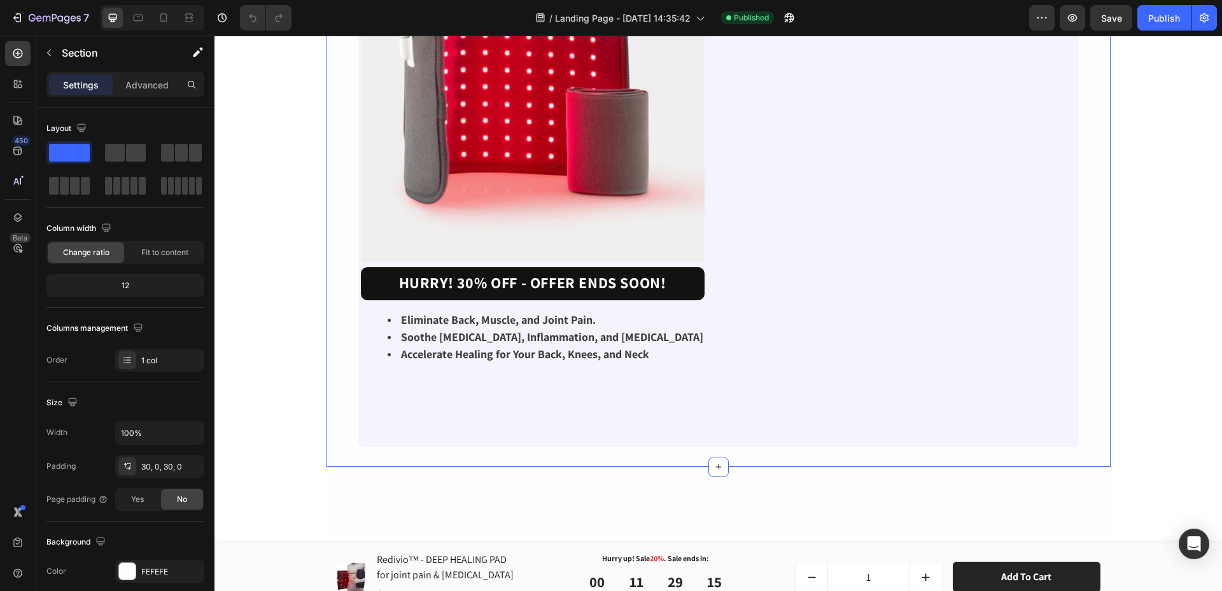
scroll to position [4075, 0]
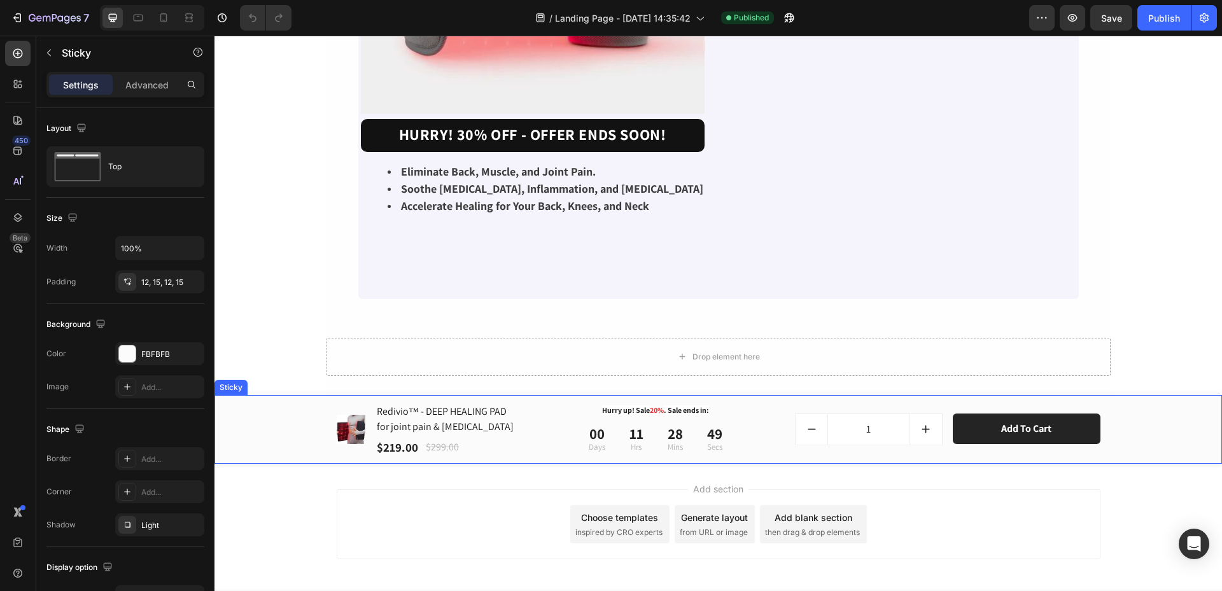
click at [1185, 403] on div "(P) Images & Gallery Redivio™ - DEEP HEALING PAD for joint pain & arthritis (P)…" at bounding box center [718, 430] width 989 height 54
click at [302, 378] on icon at bounding box center [305, 382] width 8 height 9
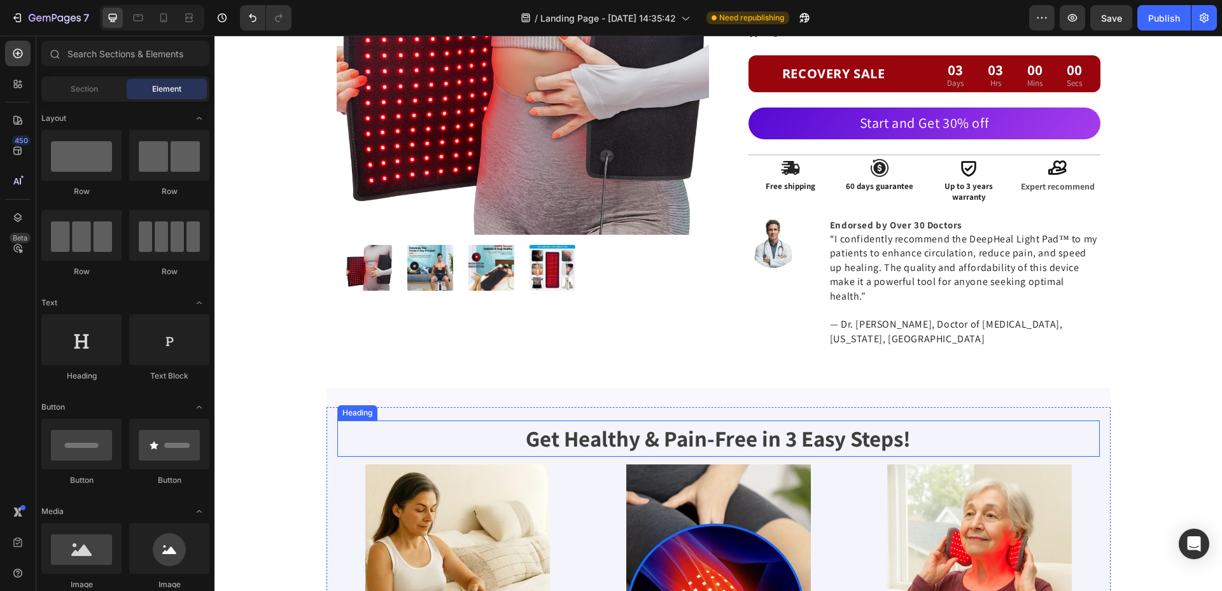
scroll to position [0, 0]
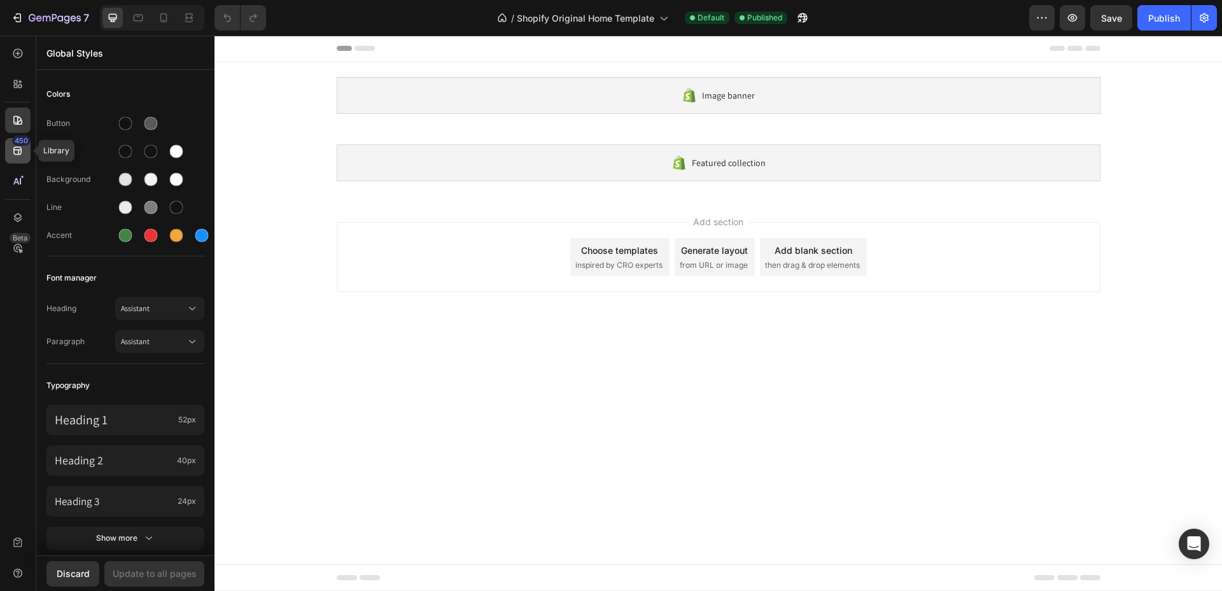
click at [8, 148] on div "450" at bounding box center [17, 150] width 25 height 25
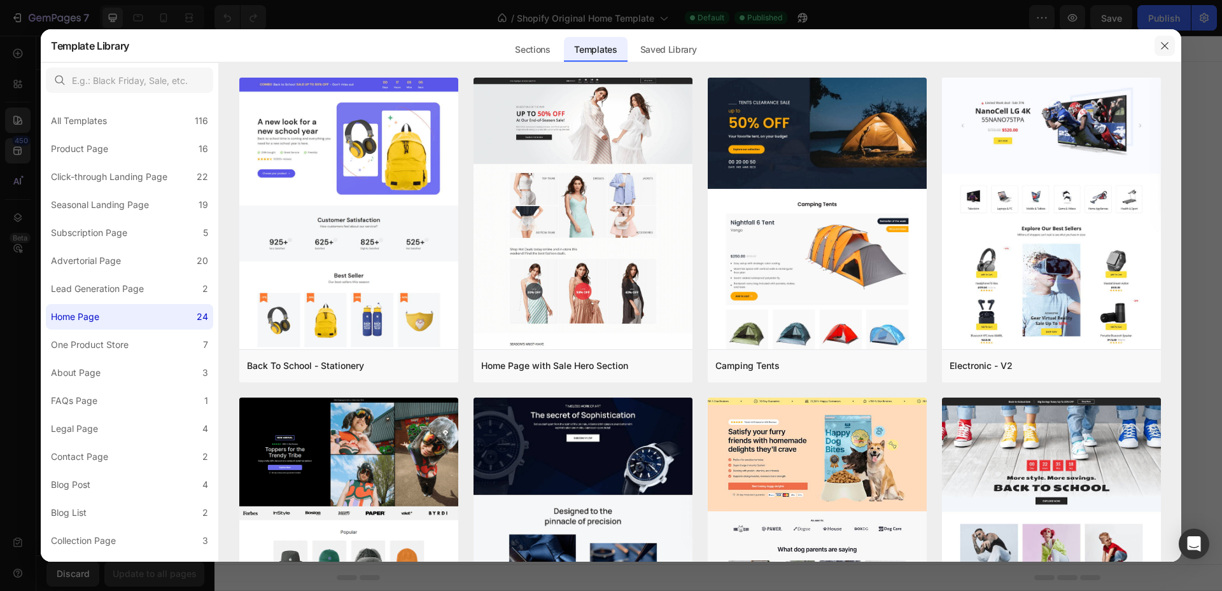
click at [1159, 52] on button "button" at bounding box center [1165, 46] width 20 height 20
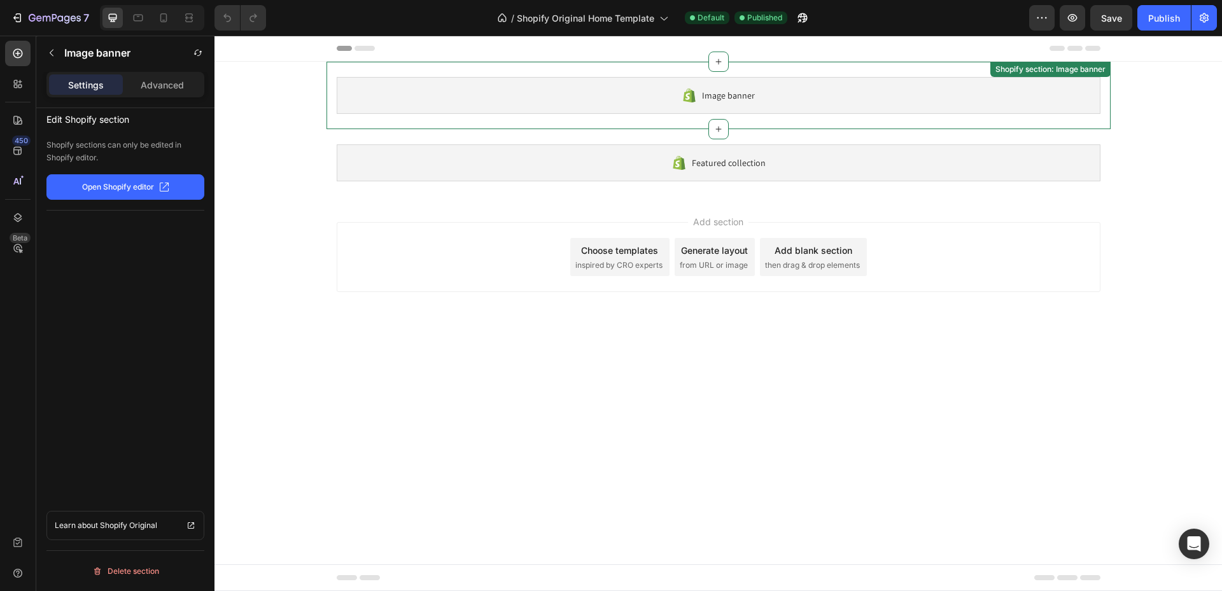
click at [780, 96] on div "Image banner" at bounding box center [719, 95] width 764 height 37
click at [624, 267] on span "inspired by CRO experts" at bounding box center [618, 265] width 87 height 11
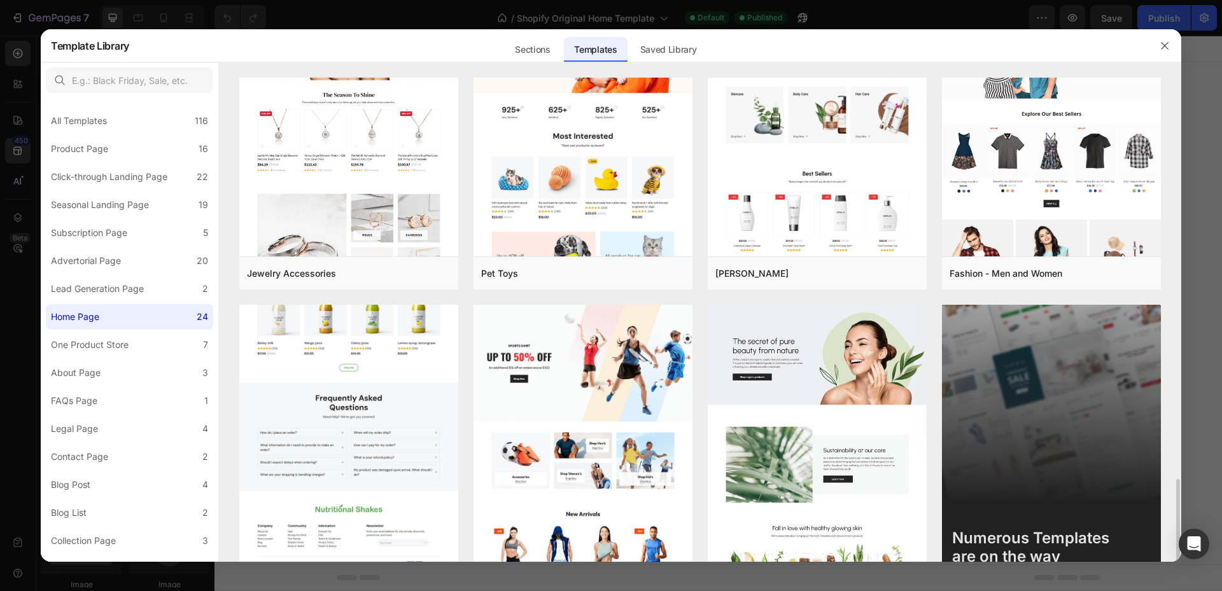
scroll to position [1116, 0]
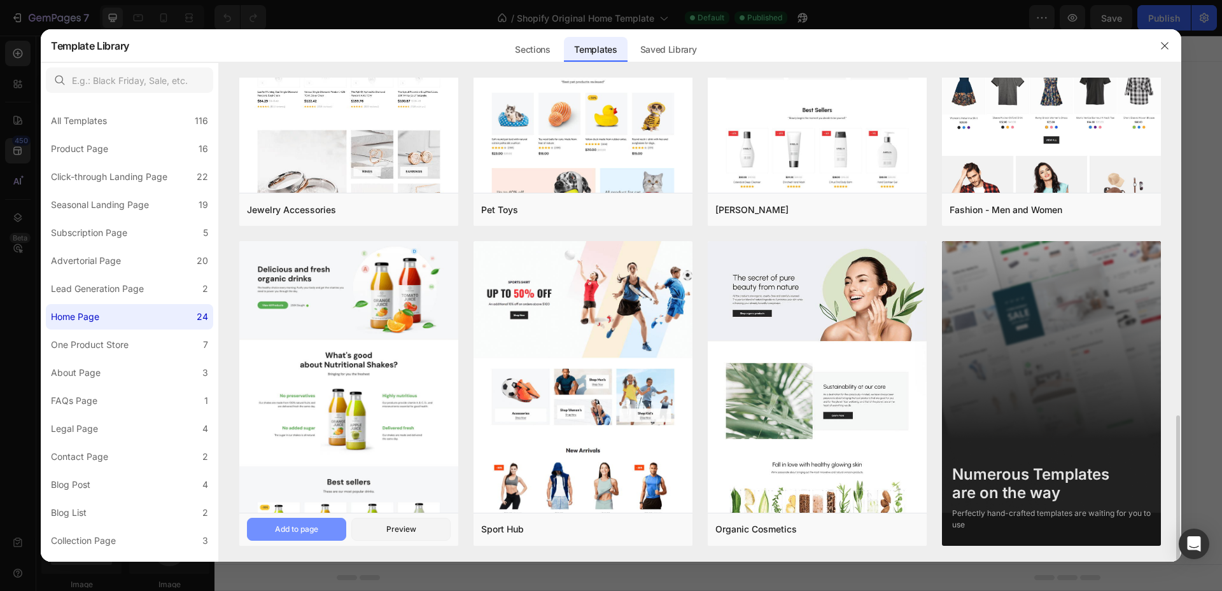
click at [300, 530] on div "Add to page" at bounding box center [296, 529] width 43 height 11
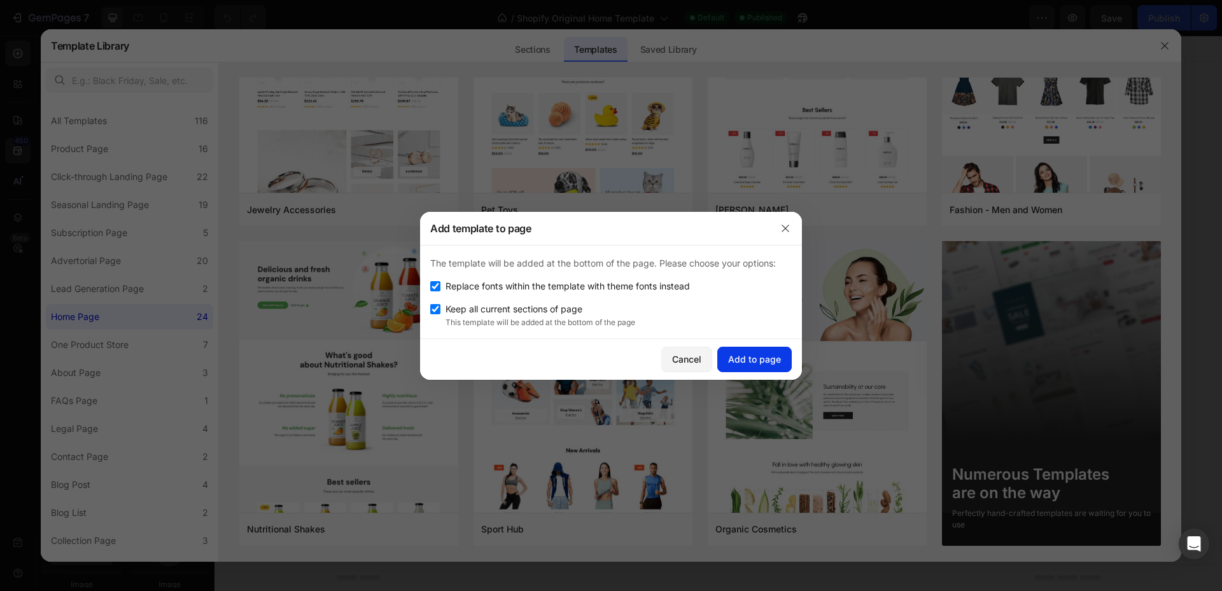
click at [774, 363] on div "Add to page" at bounding box center [754, 359] width 53 height 13
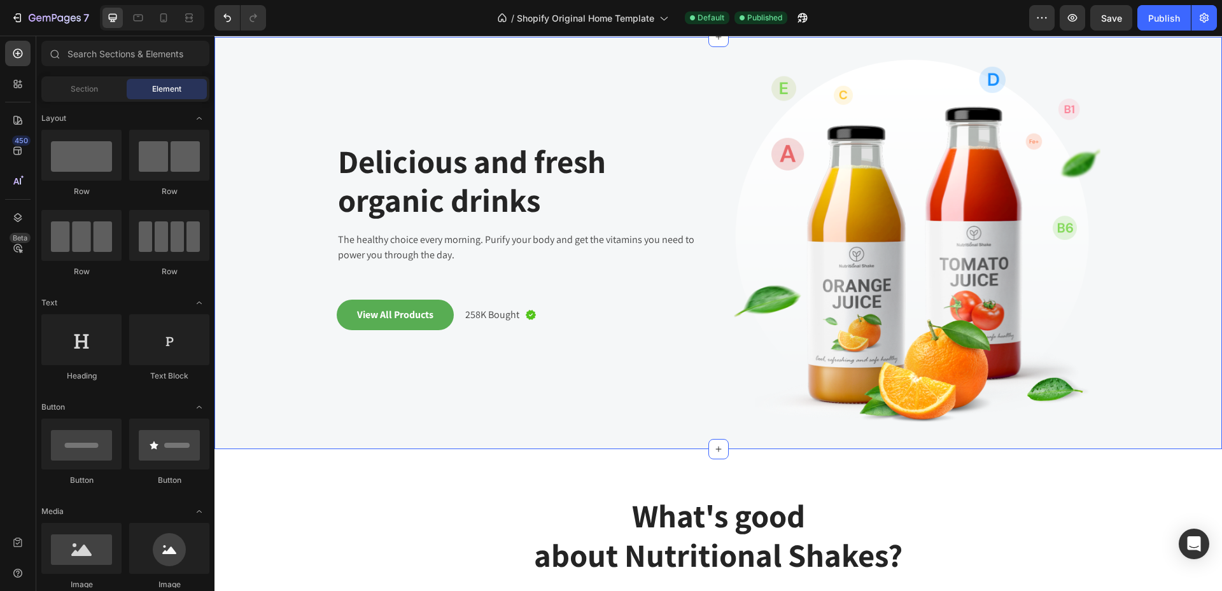
scroll to position [161, 0]
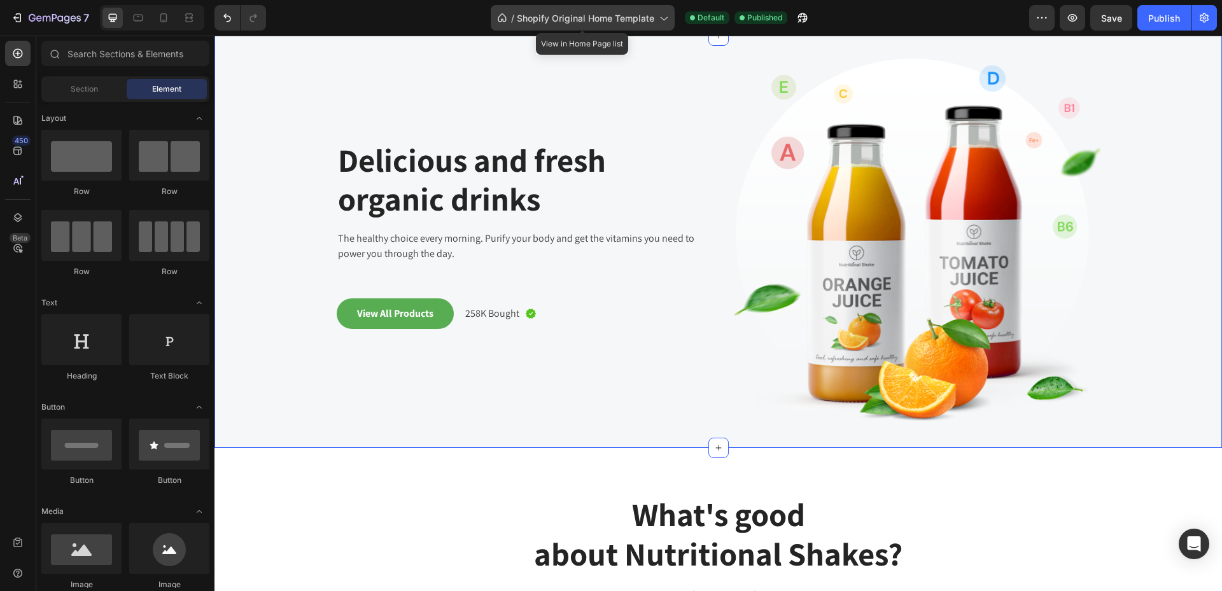
click at [668, 22] on icon at bounding box center [663, 17] width 13 height 13
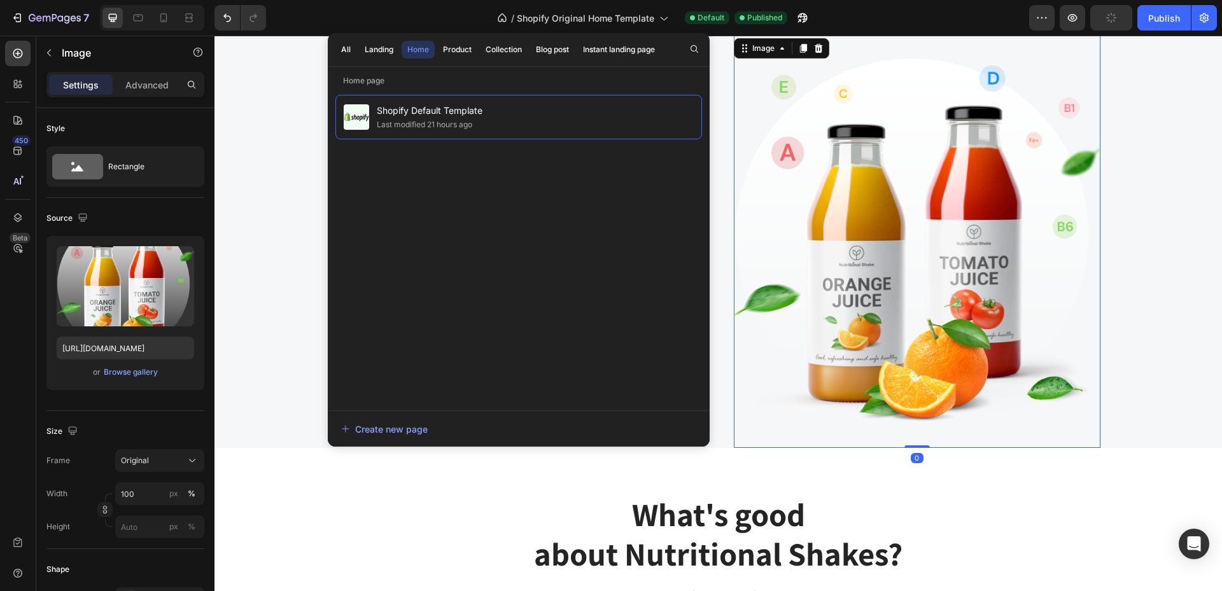
click at [890, 38] on img at bounding box center [917, 242] width 367 height 412
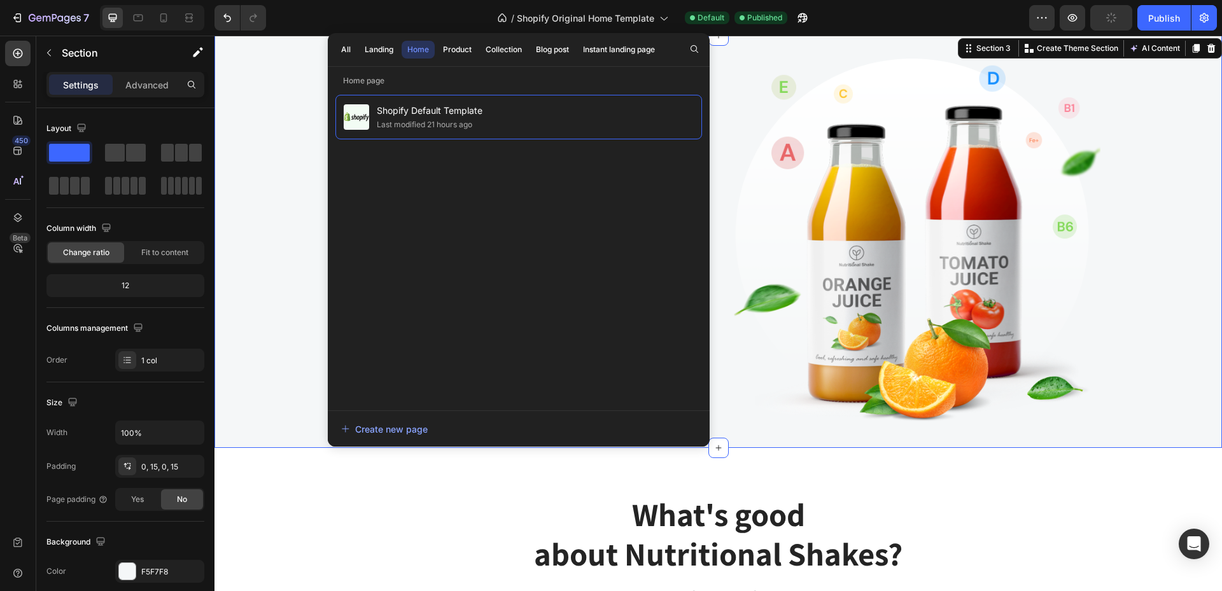
click at [1139, 196] on div "Delicious and fresh organic drinks Heading The healthy choice every morning. Pu…" at bounding box center [718, 242] width 989 height 412
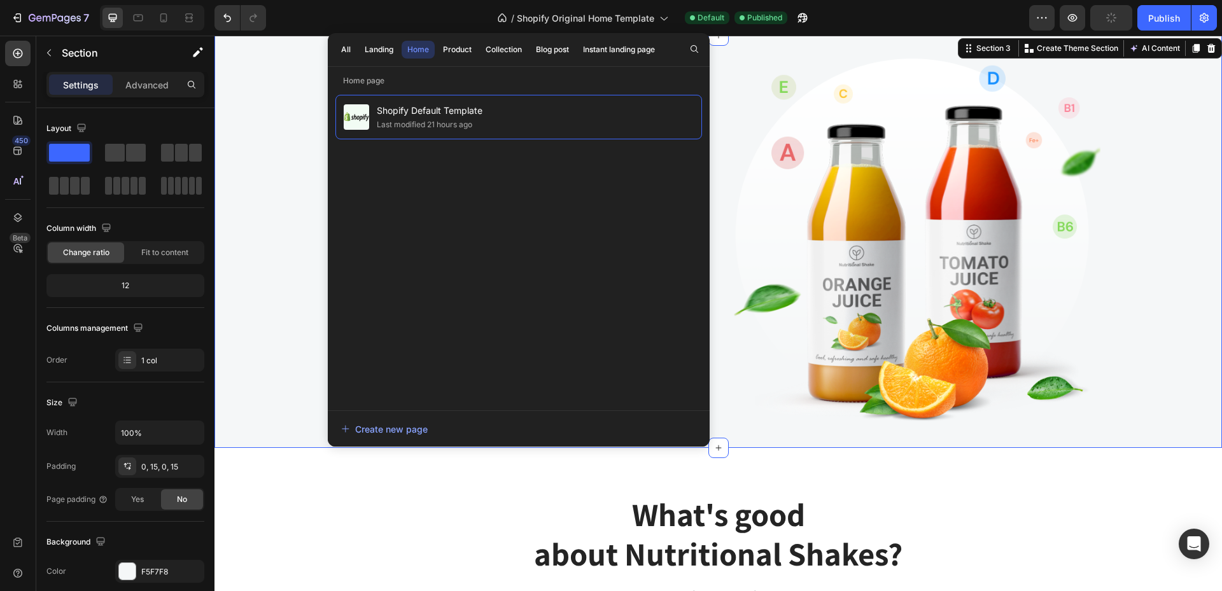
click at [311, 153] on div "Delicious and fresh organic drinks Heading The healthy choice every morning. Pu…" at bounding box center [718, 242] width 989 height 412
click at [663, 20] on icon at bounding box center [663, 19] width 7 height 4
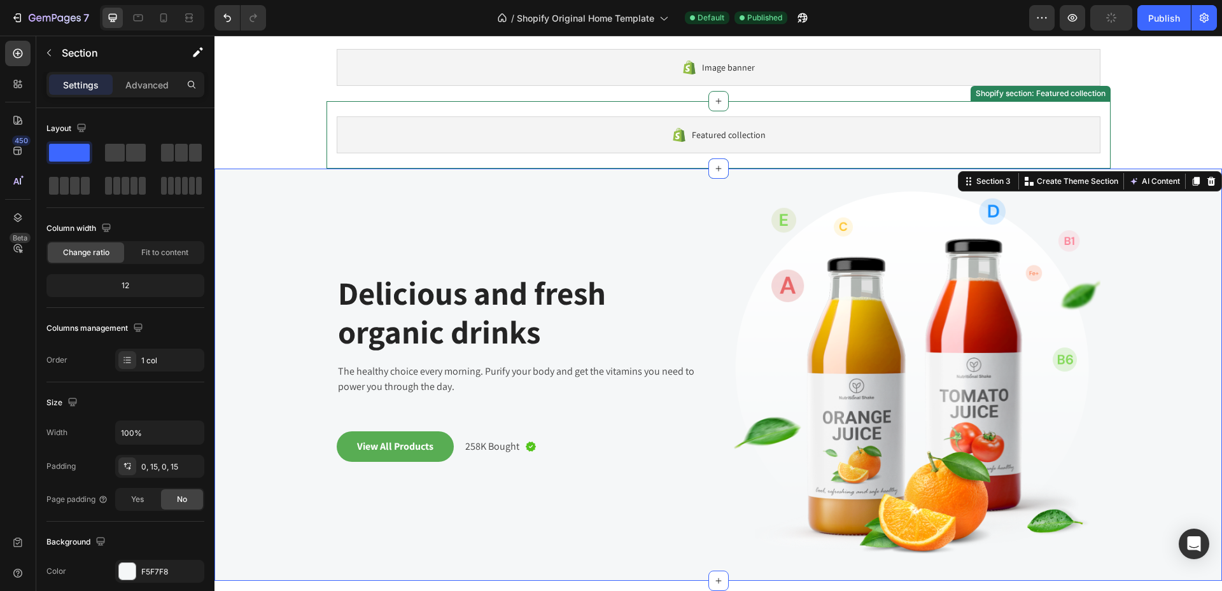
scroll to position [0, 0]
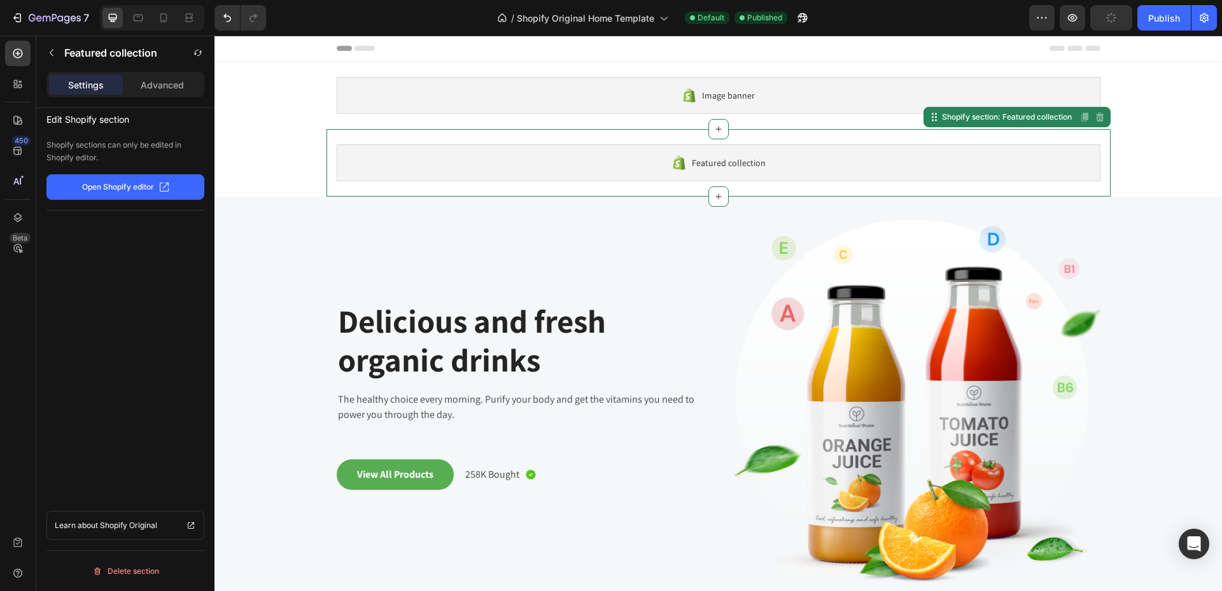
click at [1076, 153] on div "Featured collection" at bounding box center [719, 162] width 764 height 37
click at [1096, 118] on icon at bounding box center [1101, 117] width 10 height 10
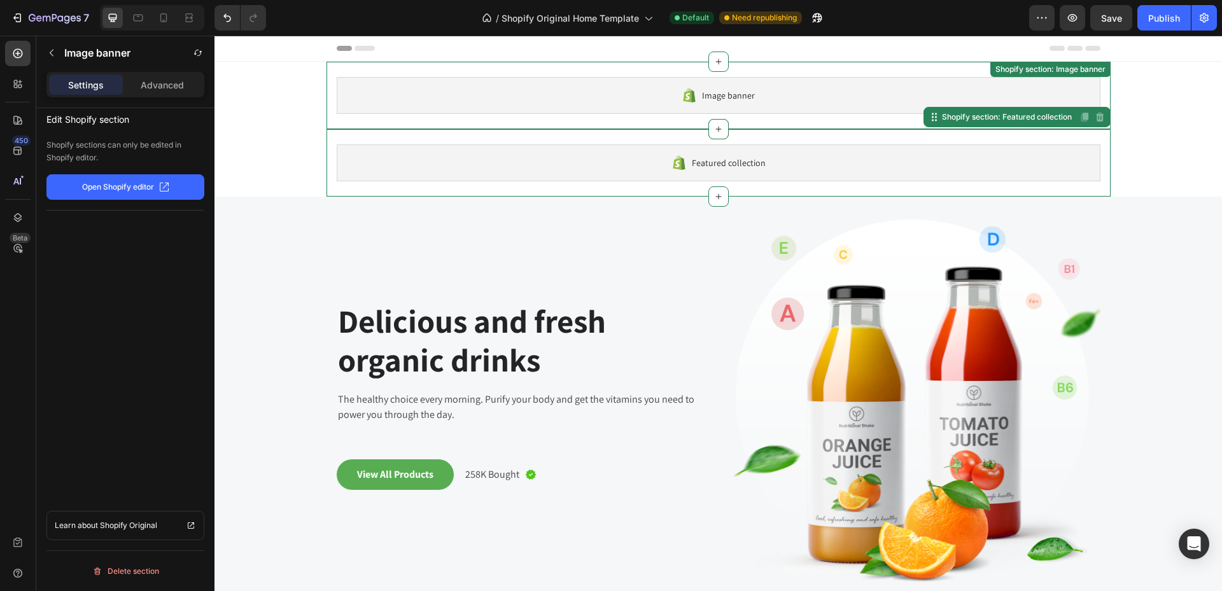
click at [806, 94] on div "Image banner" at bounding box center [719, 95] width 764 height 37
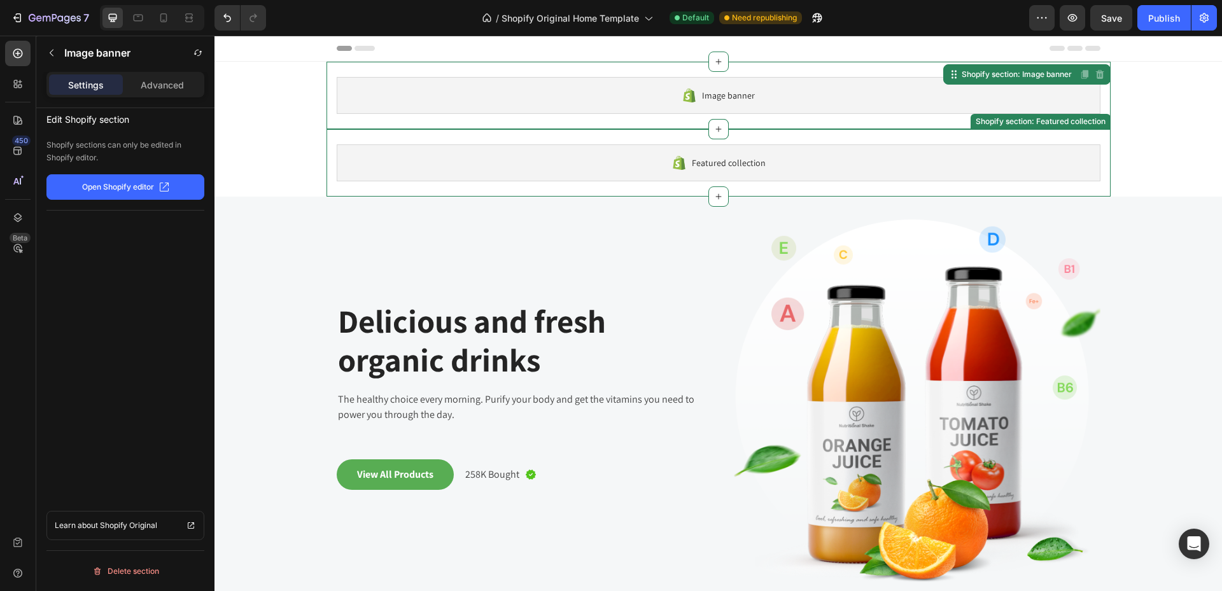
click at [943, 147] on div "Featured collection" at bounding box center [719, 162] width 764 height 37
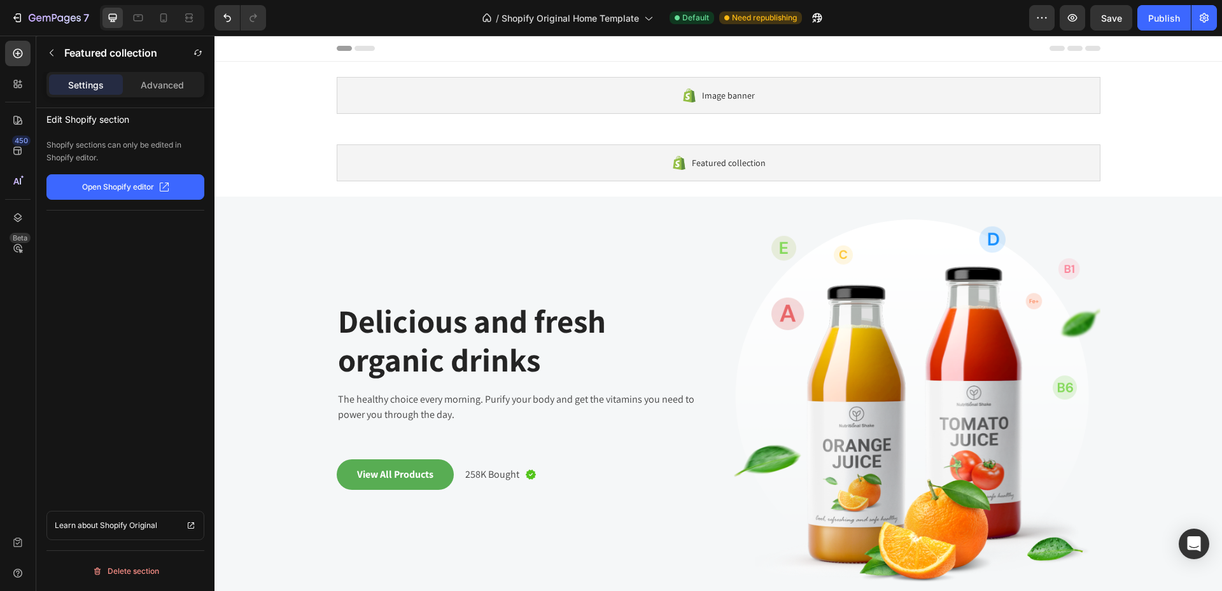
click at [1052, 50] on icon at bounding box center [1057, 48] width 15 height 5
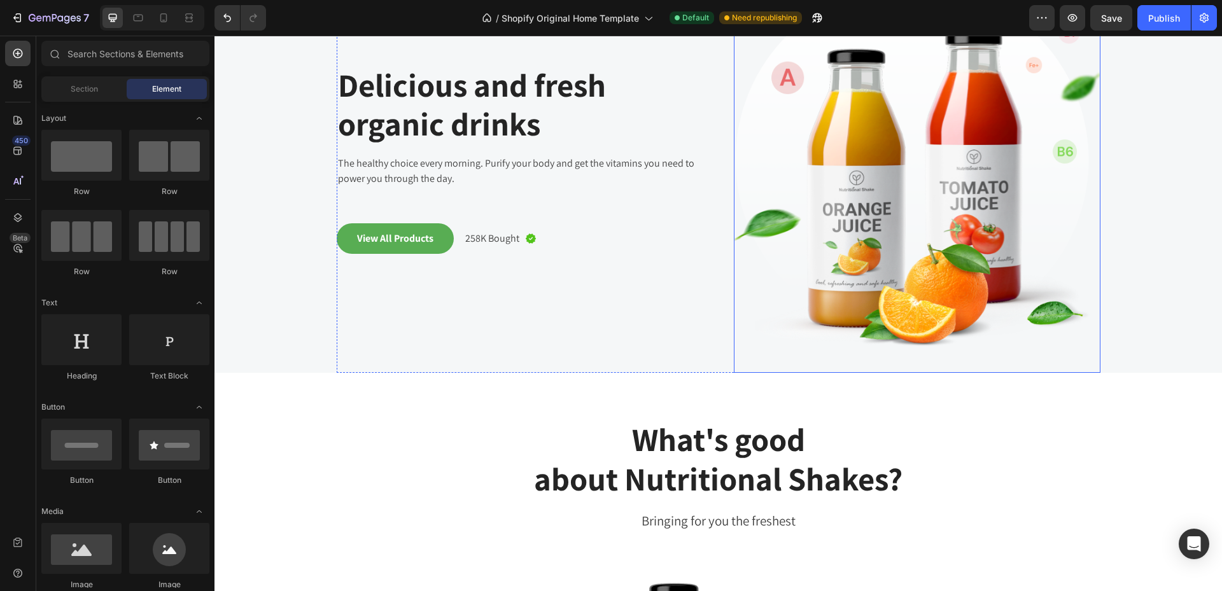
scroll to position [255, 0]
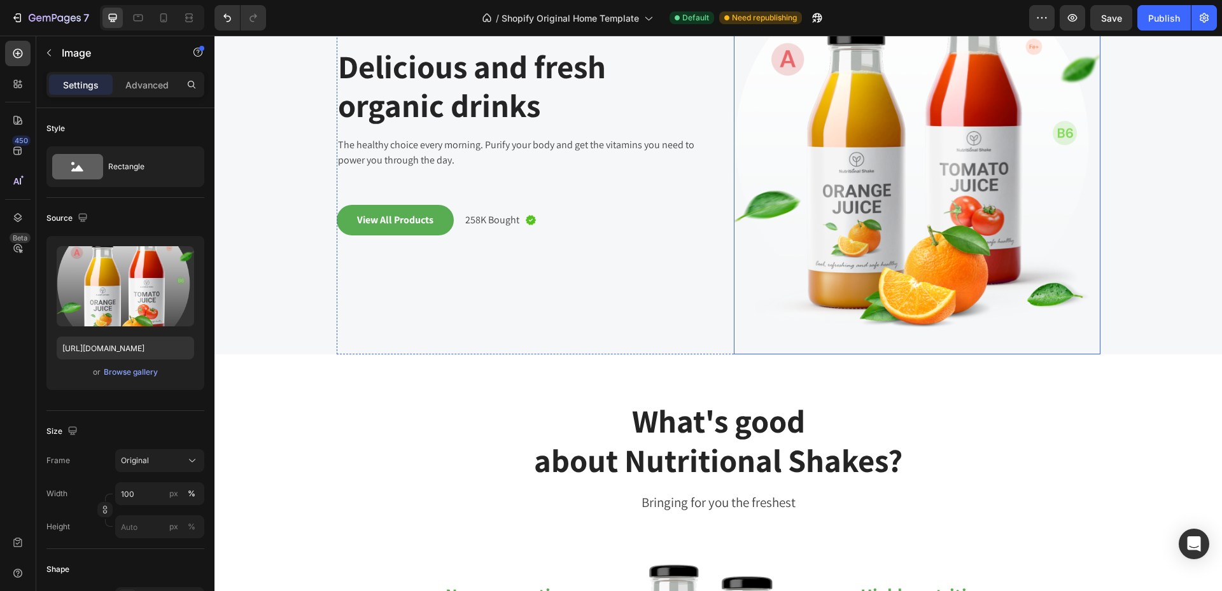
click at [913, 202] on img at bounding box center [917, 148] width 367 height 412
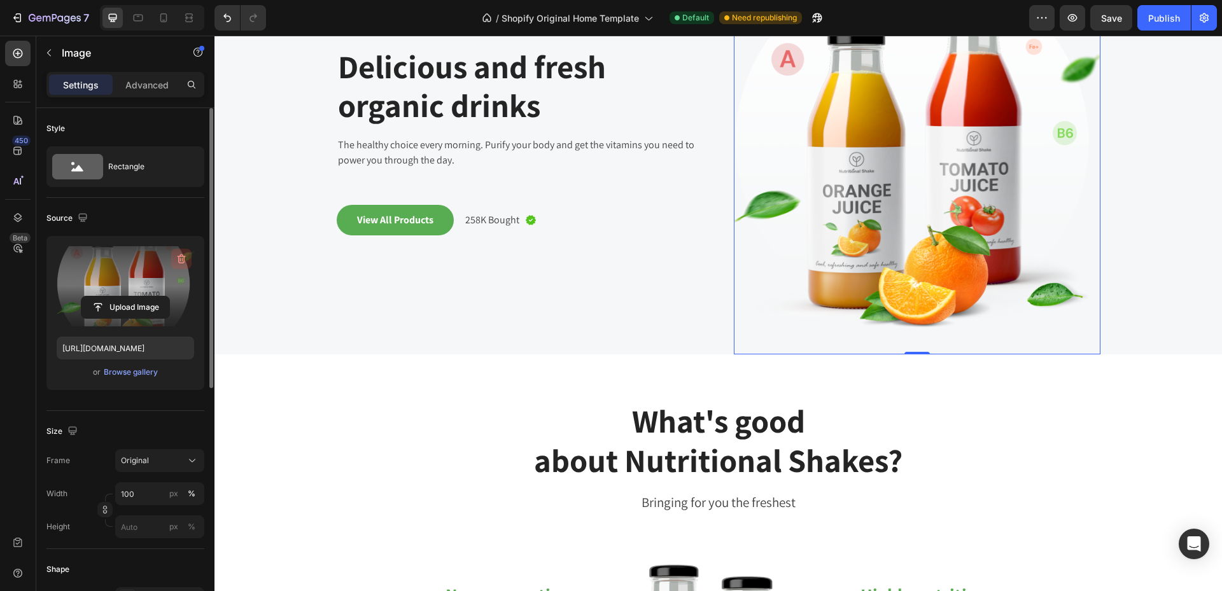
click at [180, 254] on icon "button" at bounding box center [181, 259] width 13 height 13
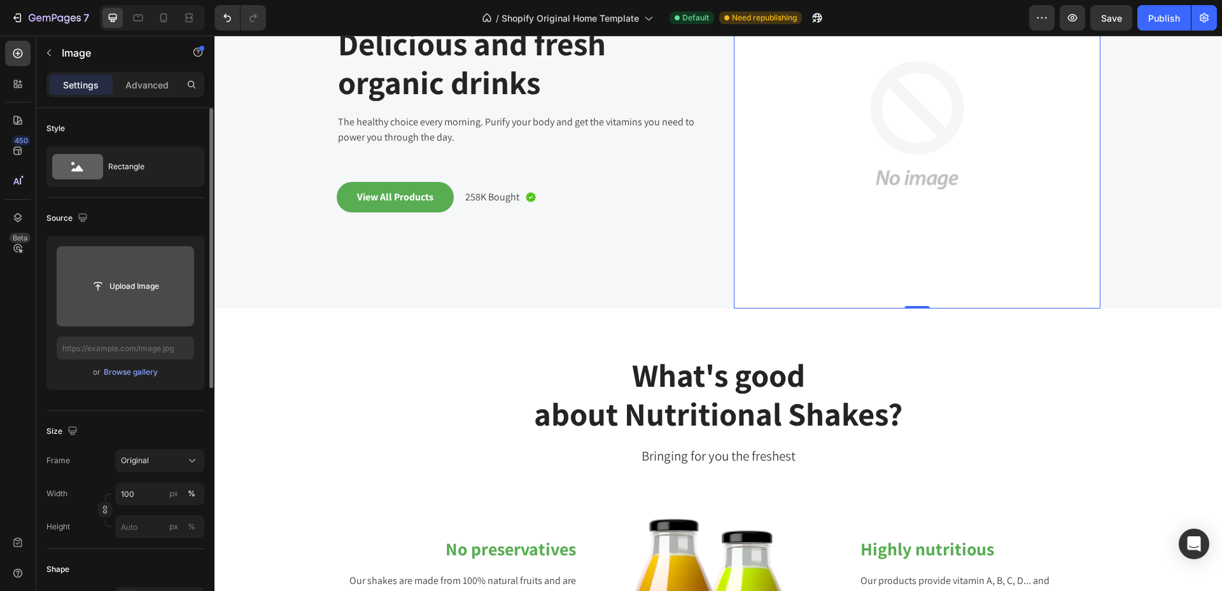
scroll to position [232, 0]
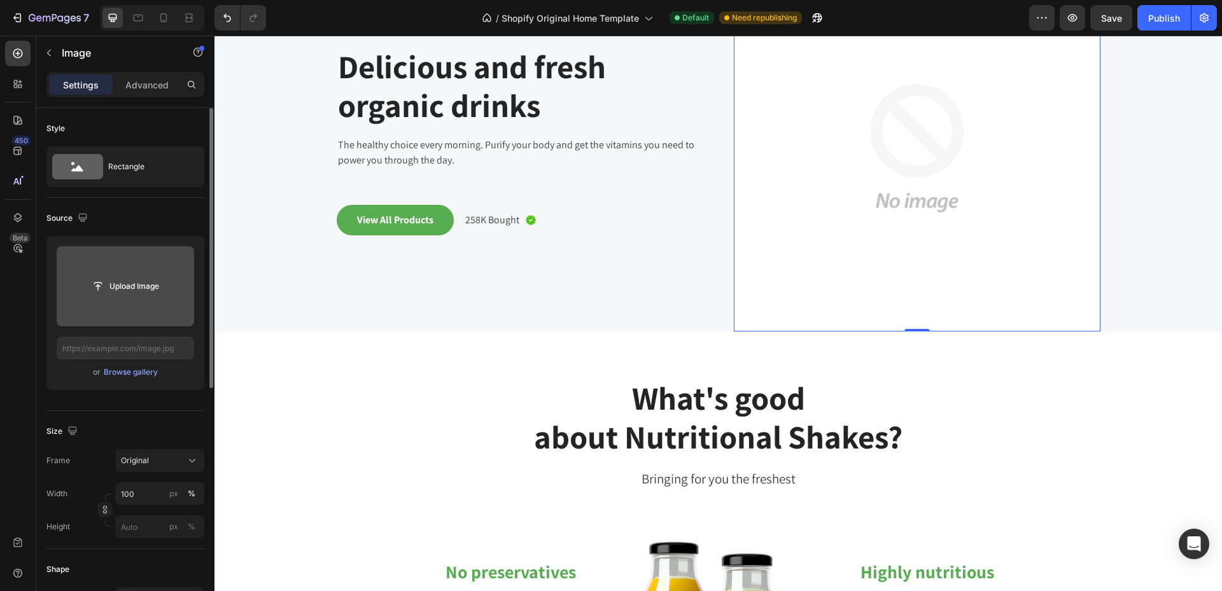
click at [117, 292] on input "file" at bounding box center [125, 287] width 88 height 22
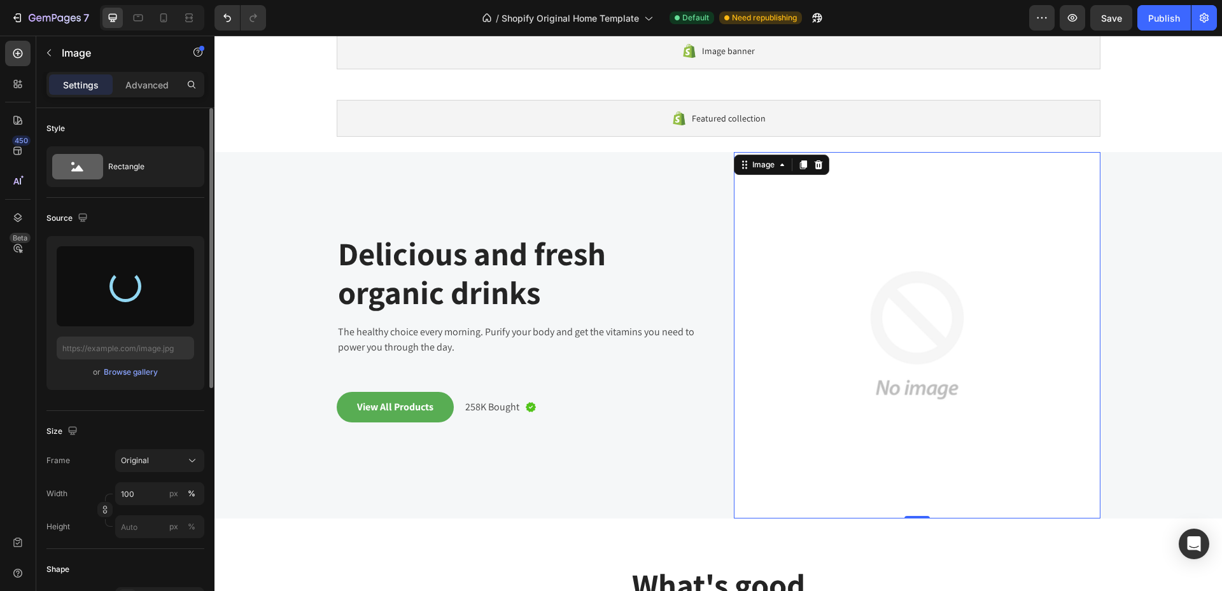
scroll to position [0, 0]
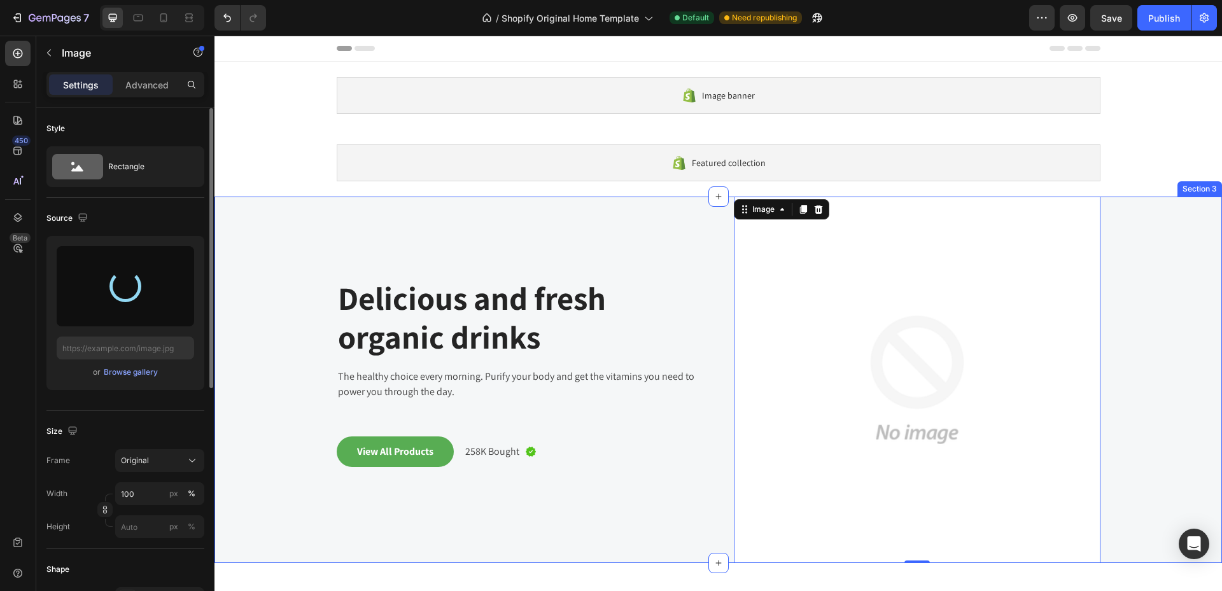
type input "[URL][DOMAIN_NAME]"
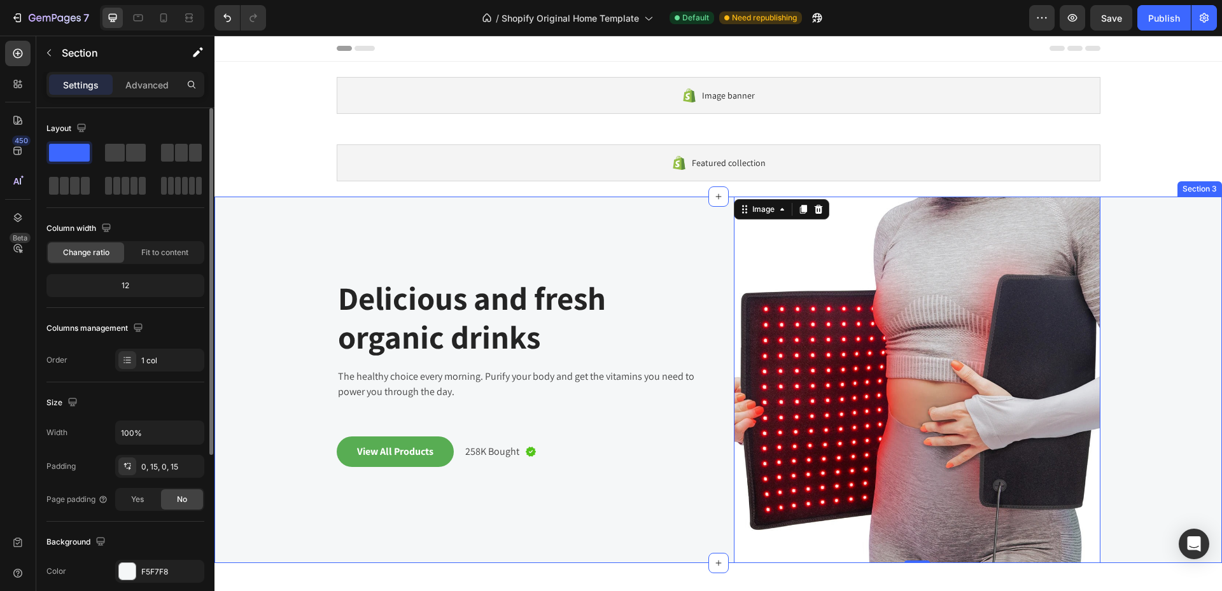
click at [1199, 332] on div "Delicious and fresh organic drinks Heading The healthy choice every morning. Pu…" at bounding box center [718, 380] width 989 height 367
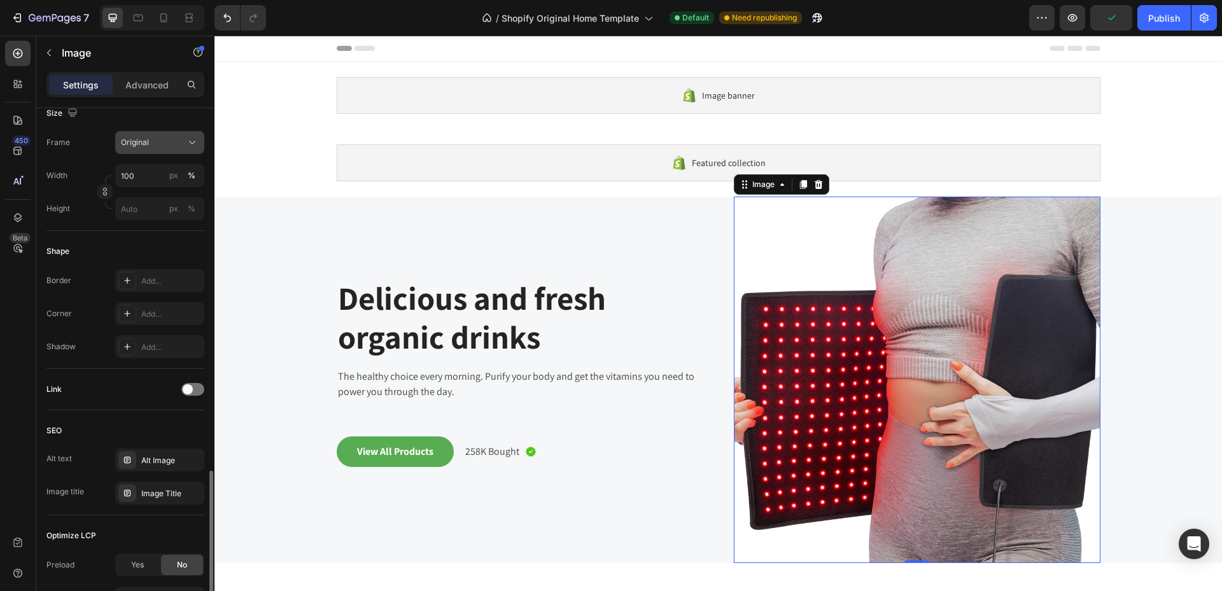
scroll to position [442, 0]
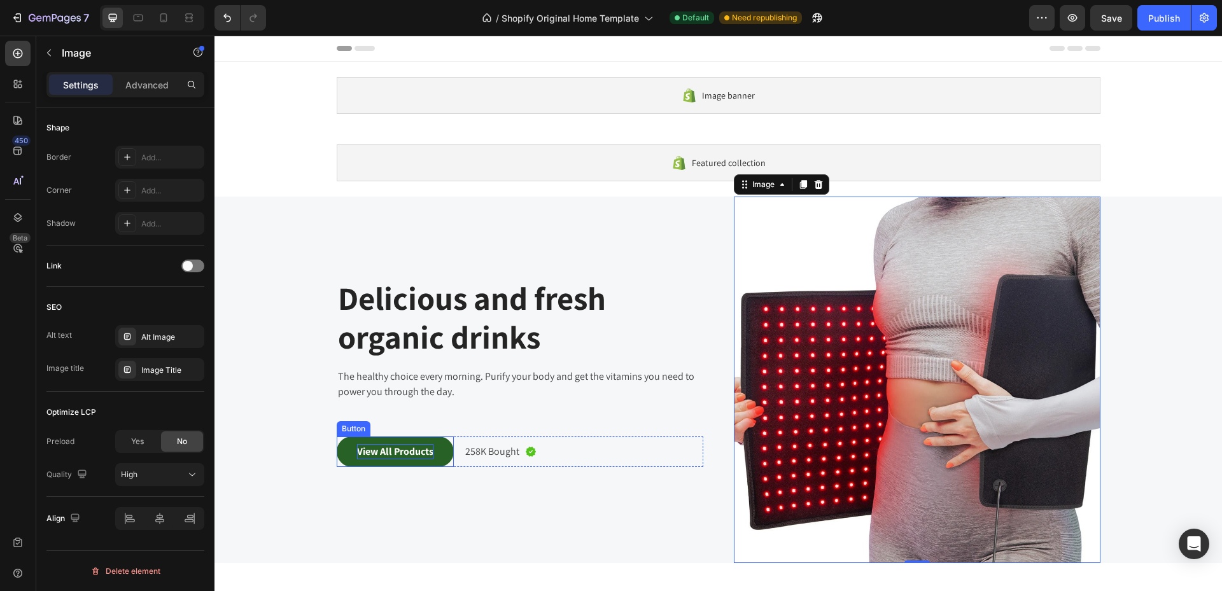
click at [421, 451] on div "View All Products" at bounding box center [395, 451] width 76 height 15
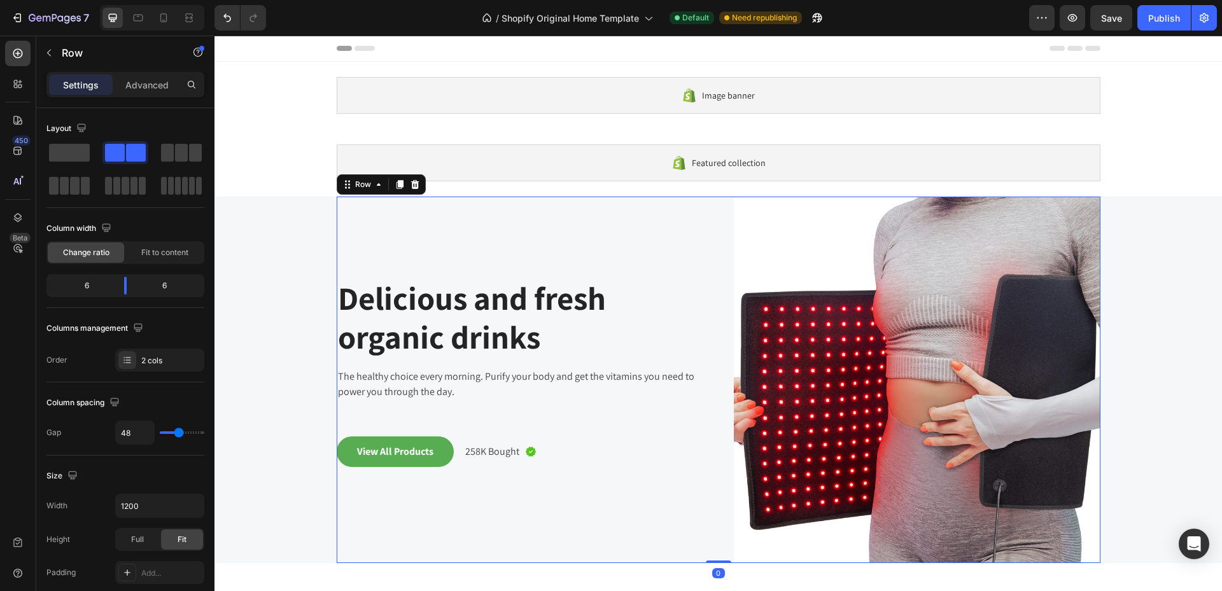
click at [634, 432] on div "Delicious and fresh organic drinks Heading The healthy choice every morning. Pu…" at bounding box center [520, 380] width 367 height 367
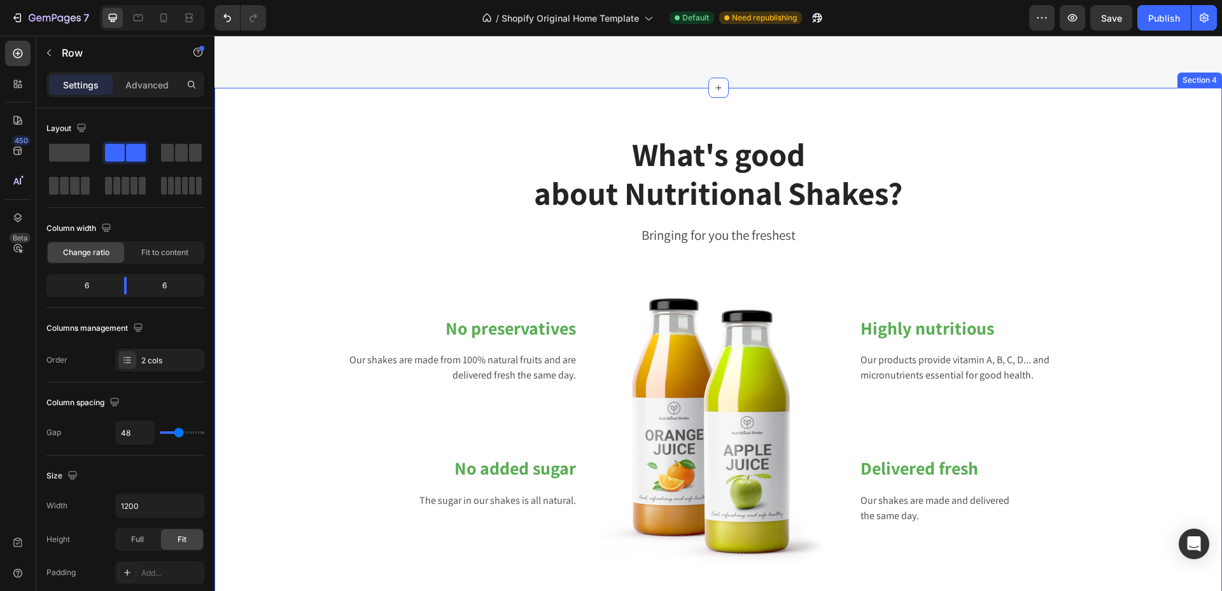
scroll to position [573, 0]
